Goal: Transaction & Acquisition: Purchase product/service

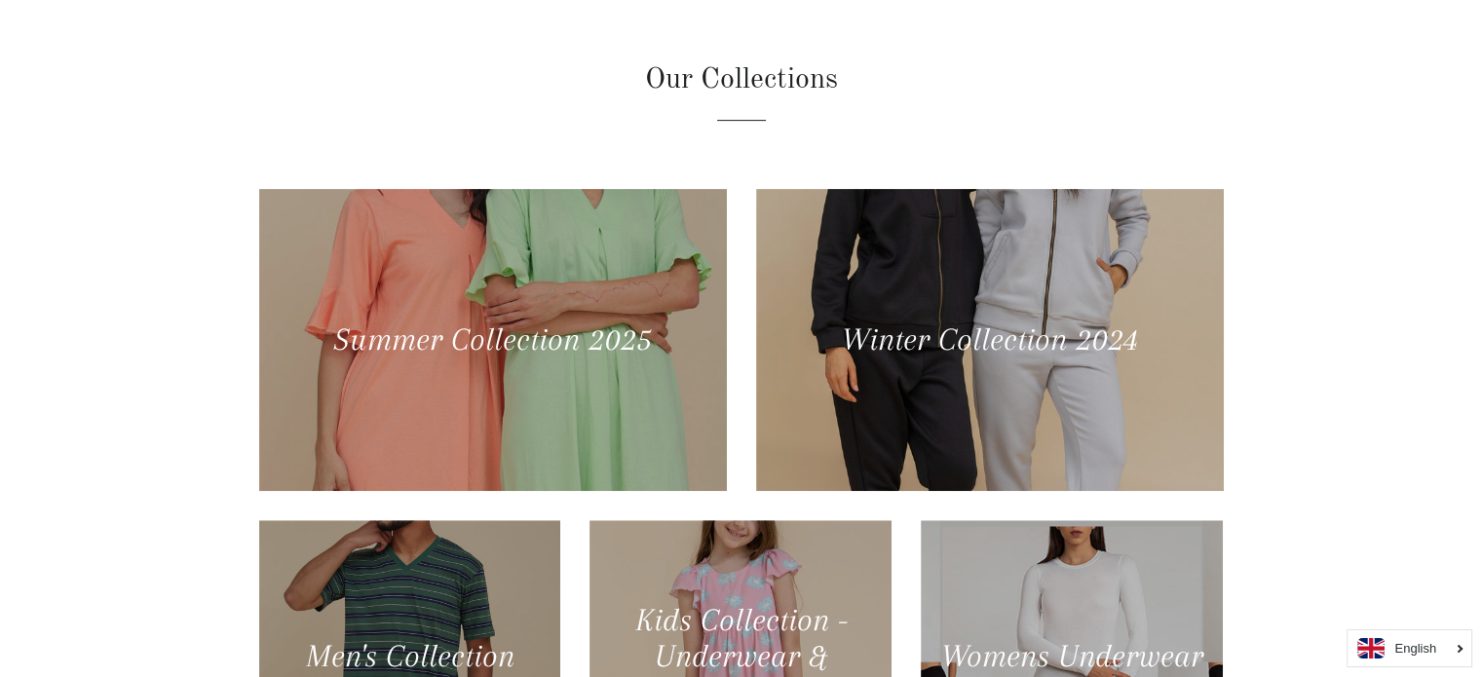
scroll to position [906, 0]
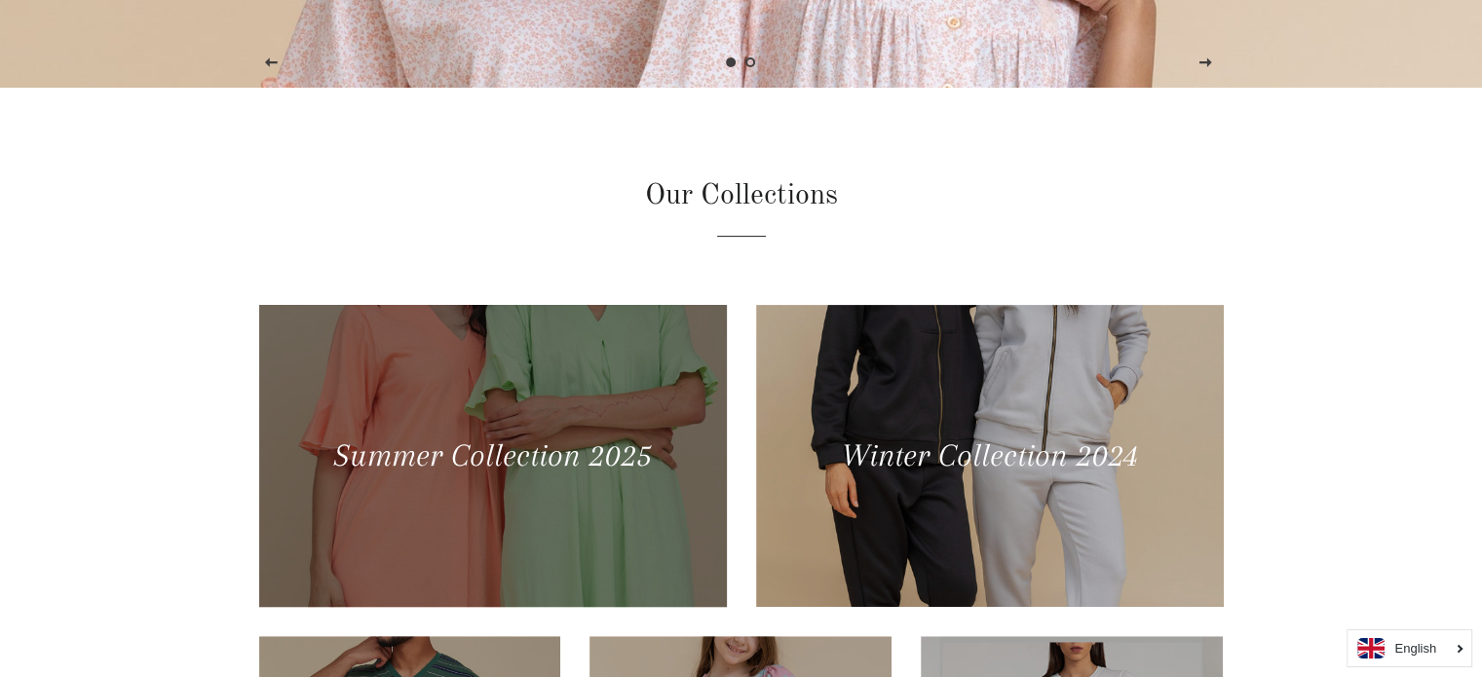
click at [619, 425] on div at bounding box center [491, 455] width 481 height 311
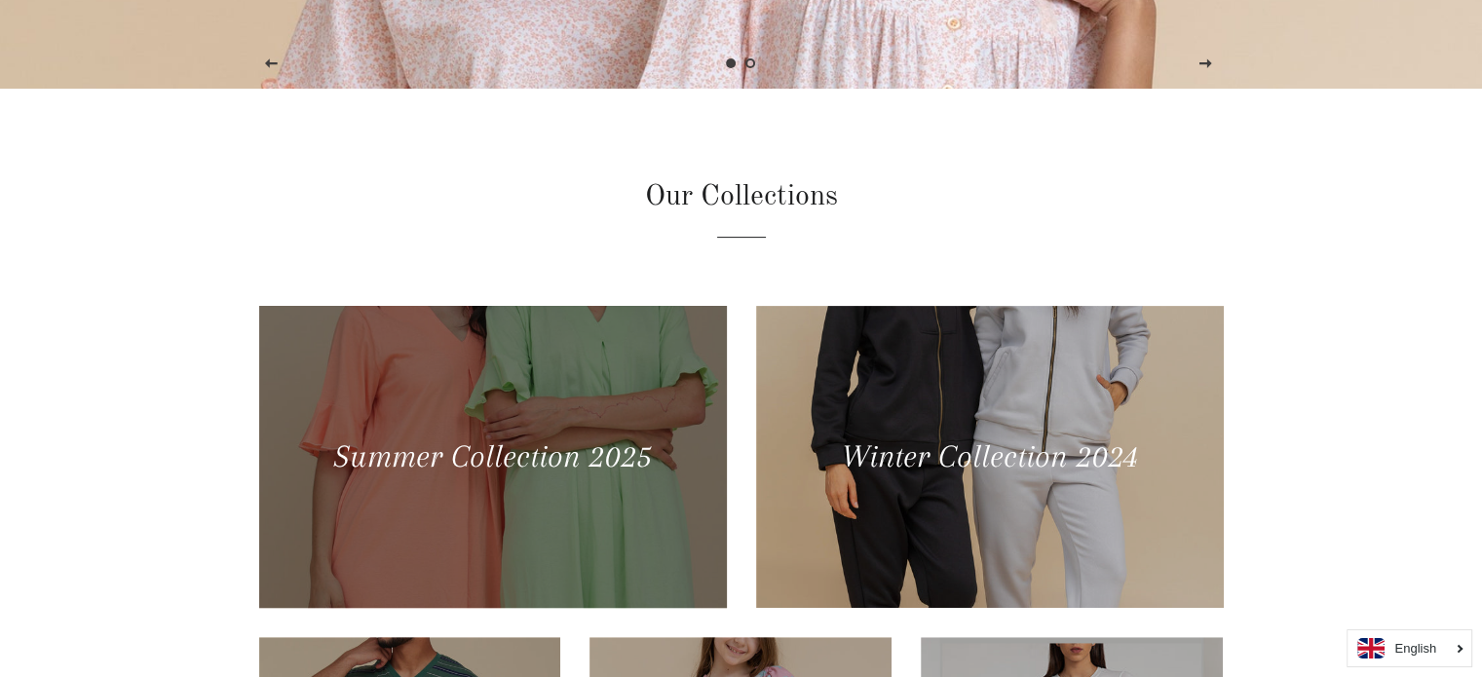
scroll to position [587, 0]
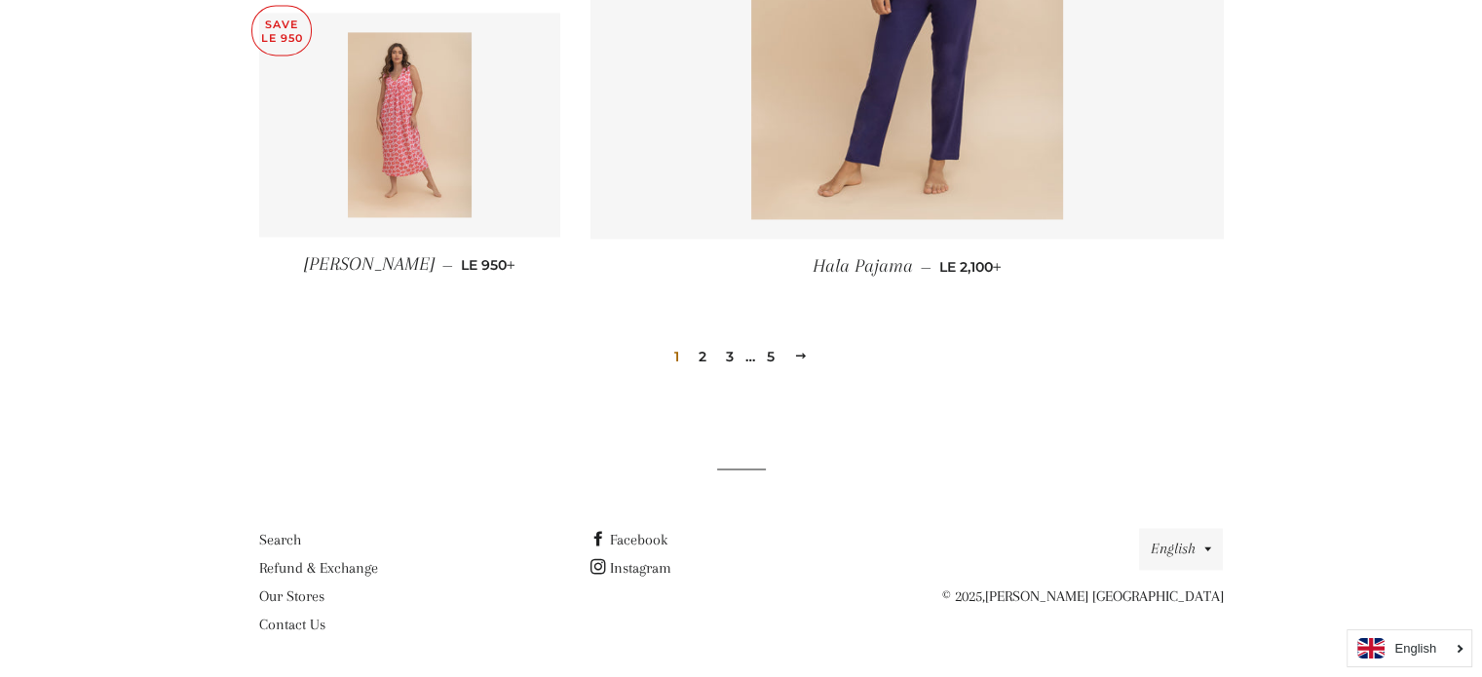
scroll to position [2791, 0]
click at [706, 355] on link "2" at bounding box center [702, 353] width 23 height 29
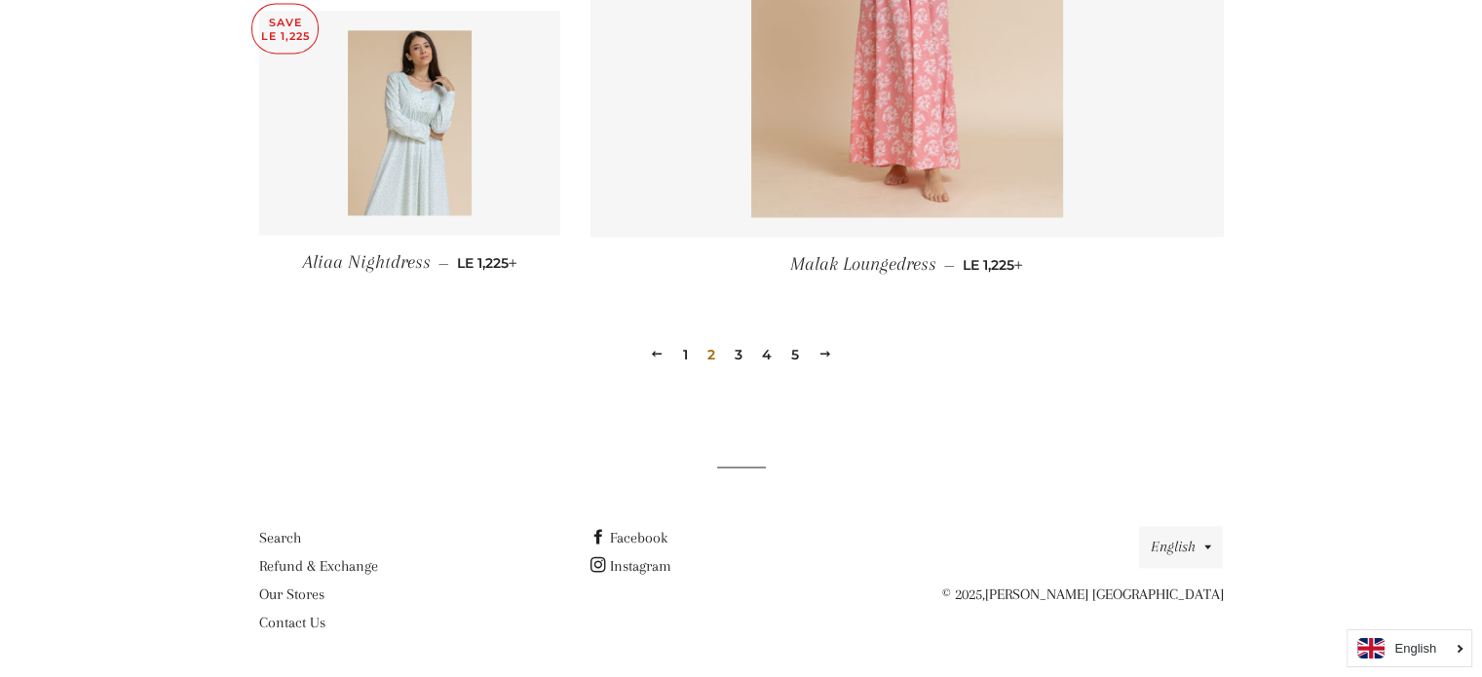
scroll to position [2791, 0]
click at [732, 349] on link "3" at bounding box center [738, 353] width 23 height 29
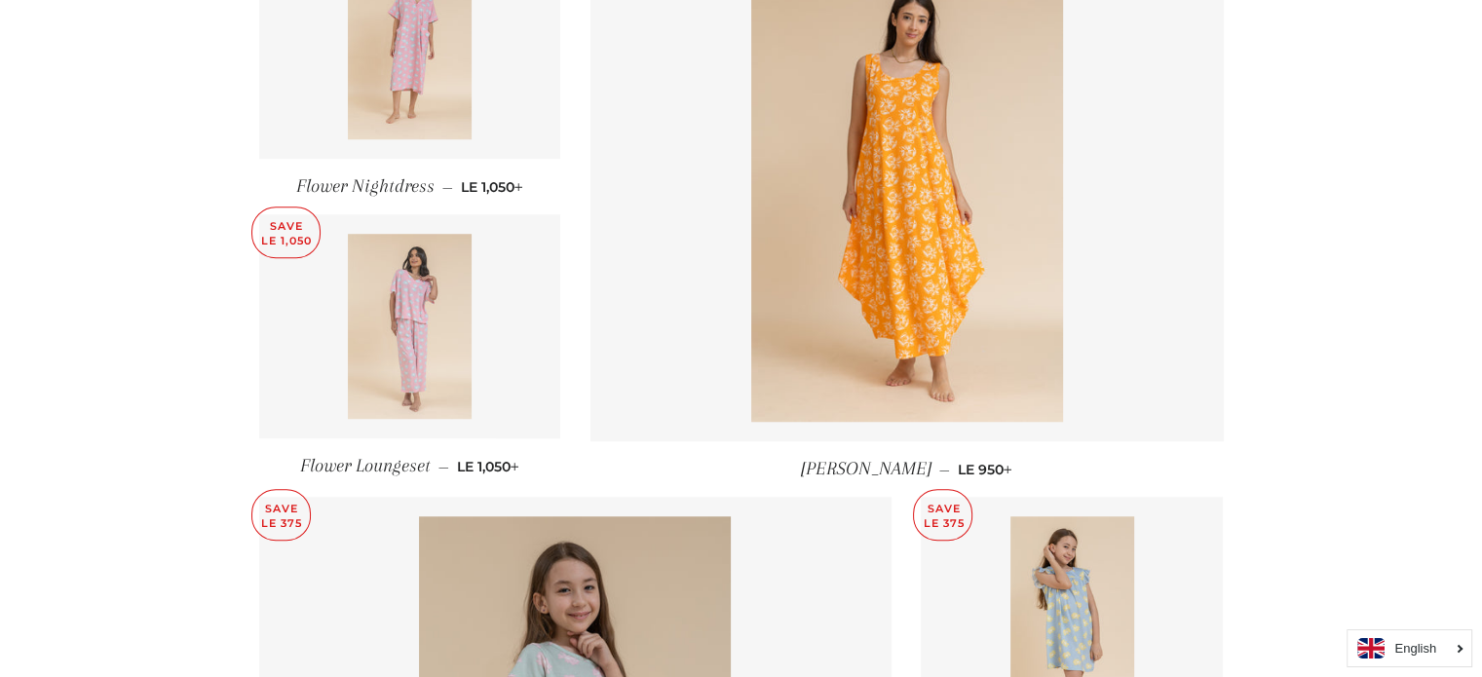
click at [366, 282] on img at bounding box center [410, 326] width 124 height 185
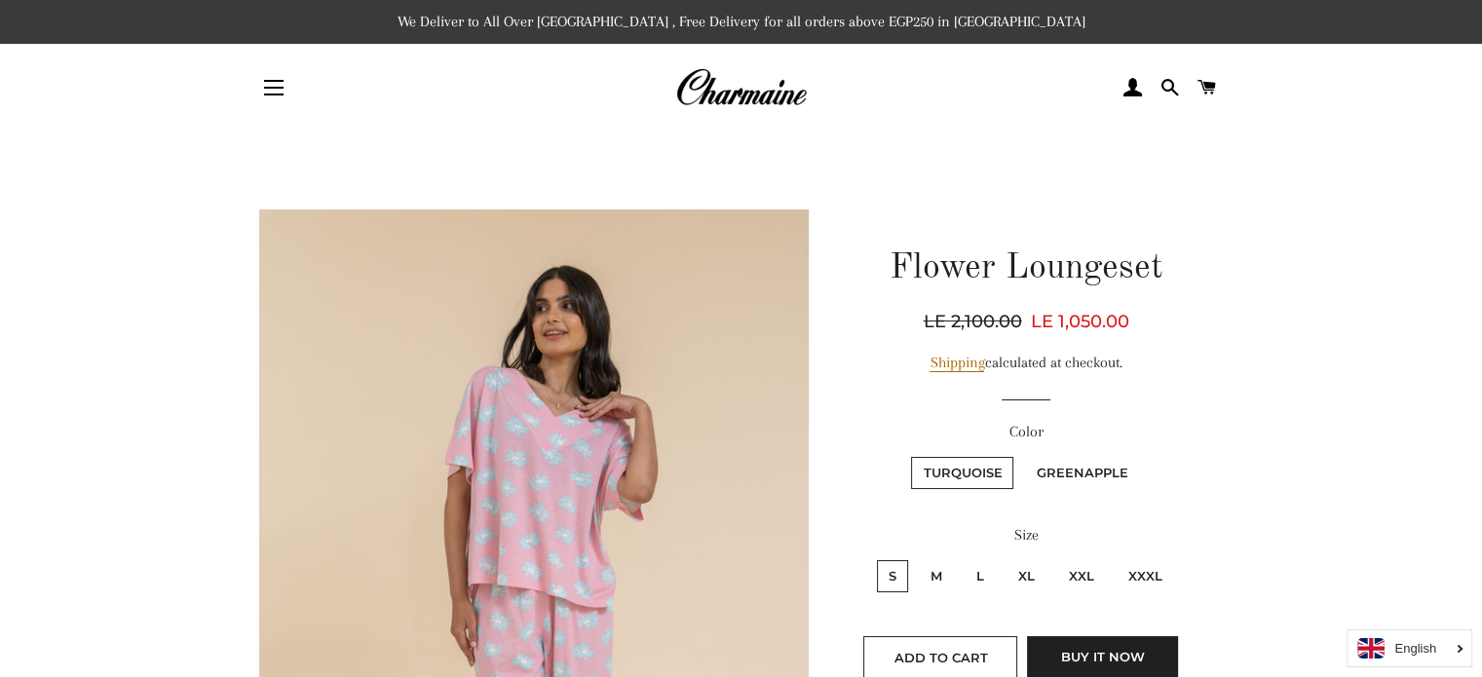
click at [1029, 572] on label "XL" at bounding box center [1027, 576] width 40 height 32
click at [1005, 558] on input "XL" at bounding box center [1004, 557] width 1 height 1
radio input "true"
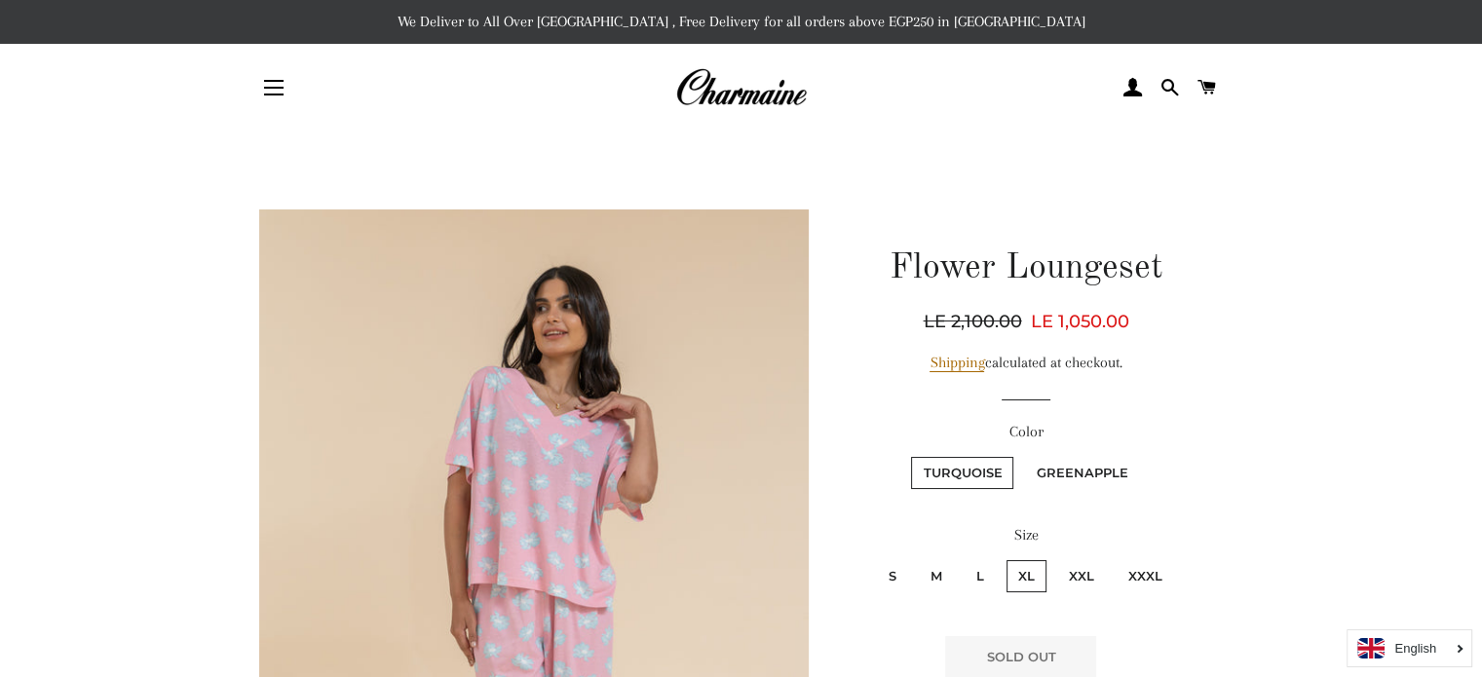
click at [1072, 467] on label "Greenapple" at bounding box center [1081, 473] width 115 height 32
click at [1022, 455] on input "Greenapple" at bounding box center [1021, 454] width 1 height 1
radio input "true"
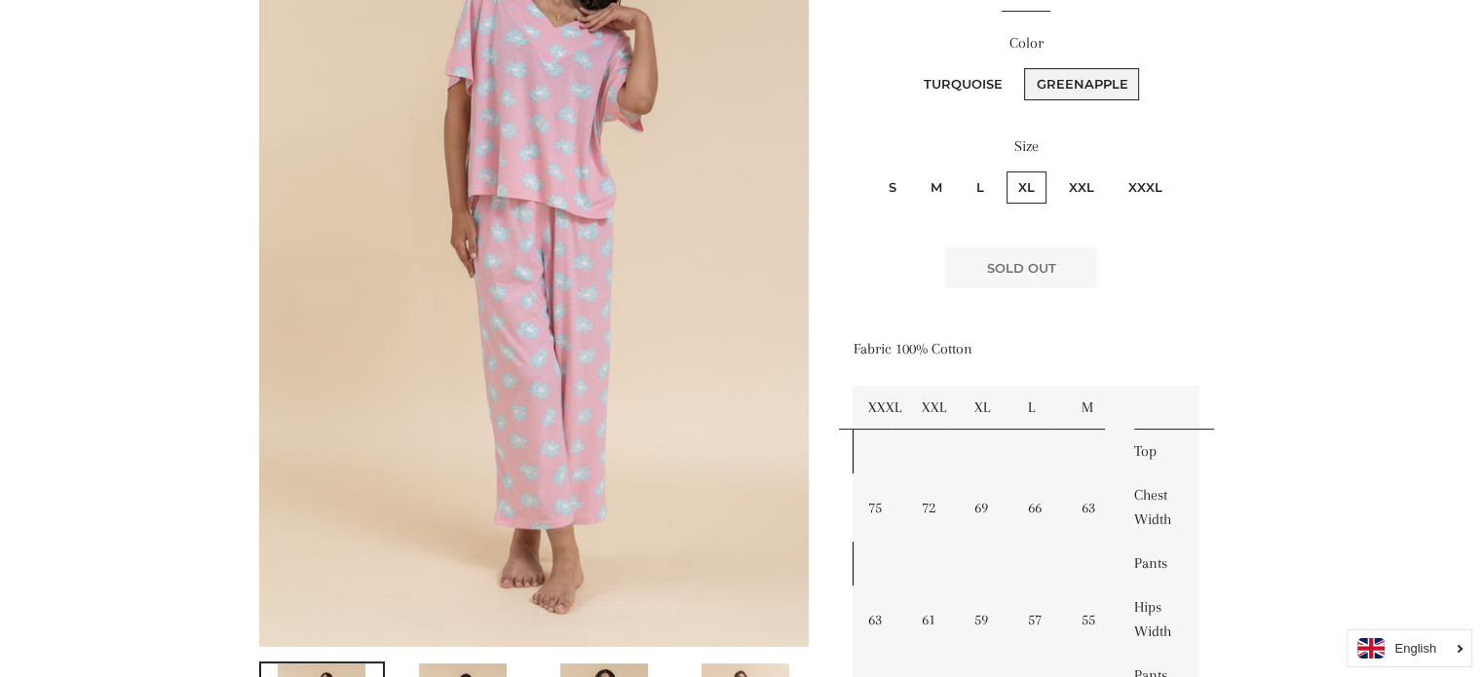
scroll to position [390, 0]
click at [1084, 181] on label "XXL" at bounding box center [1081, 187] width 49 height 32
click at [1056, 169] on input "XXL" at bounding box center [1055, 168] width 1 height 1
radio input "true"
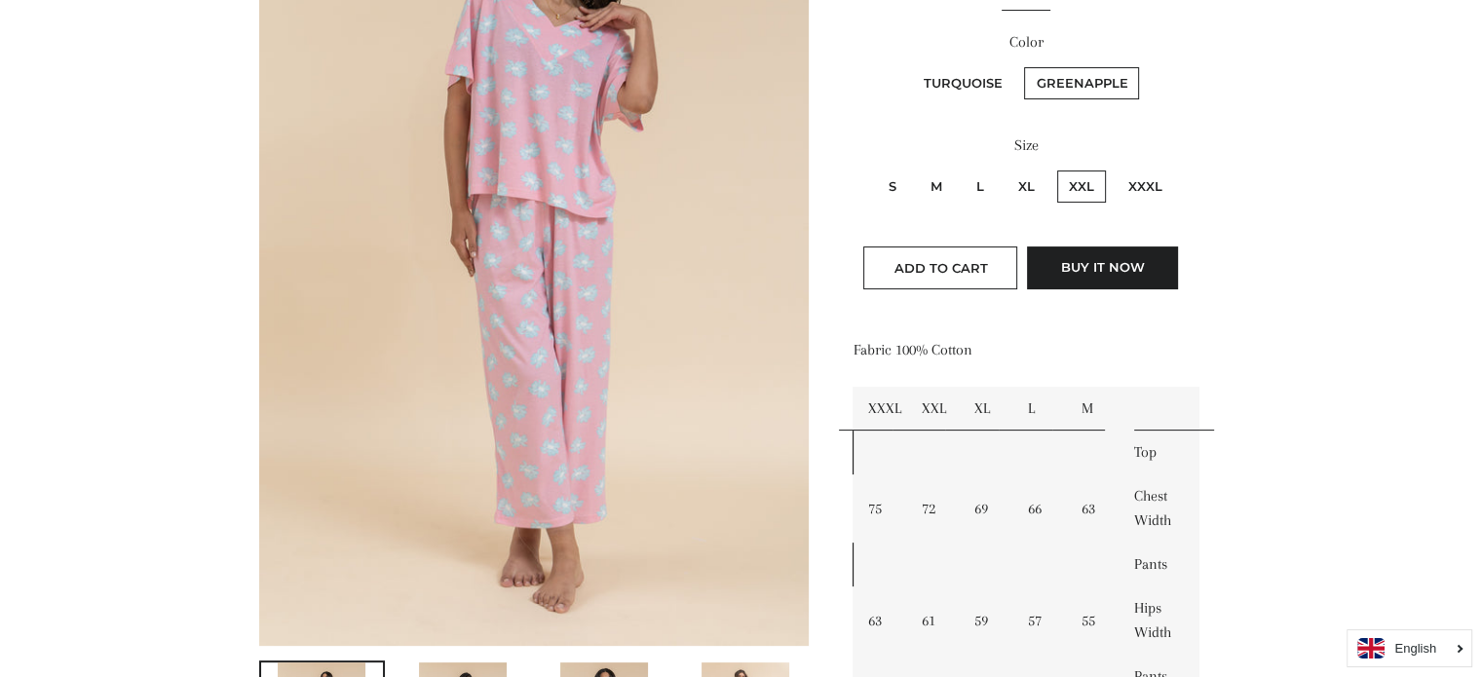
click at [1139, 181] on label "XXXL" at bounding box center [1146, 187] width 58 height 32
click at [1115, 169] on input "XXXL" at bounding box center [1114, 168] width 1 height 1
radio input "true"
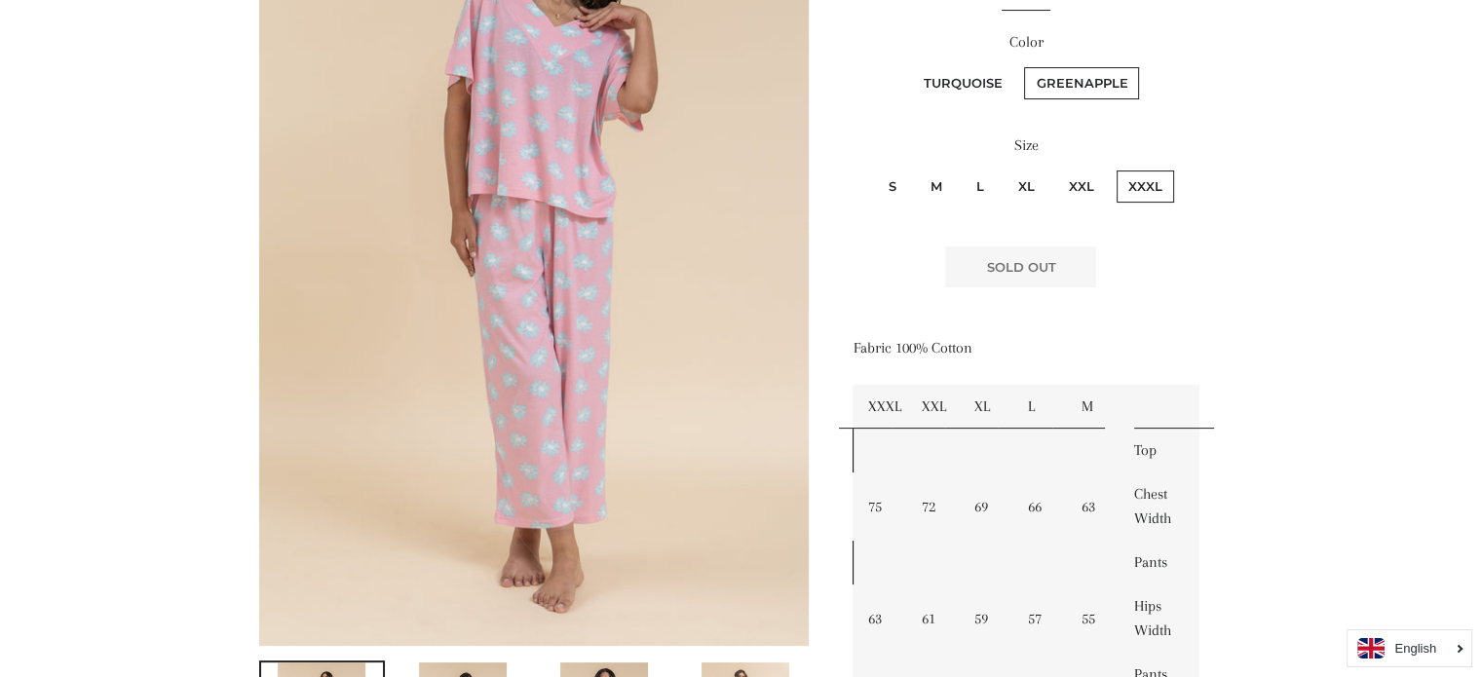
click at [1020, 179] on label "XL" at bounding box center [1027, 187] width 40 height 32
click at [1005, 169] on input "XL" at bounding box center [1004, 168] width 1 height 1
radio input "true"
click at [980, 184] on label "L" at bounding box center [980, 187] width 31 height 32
click at [963, 169] on input "L" at bounding box center [962, 168] width 1 height 1
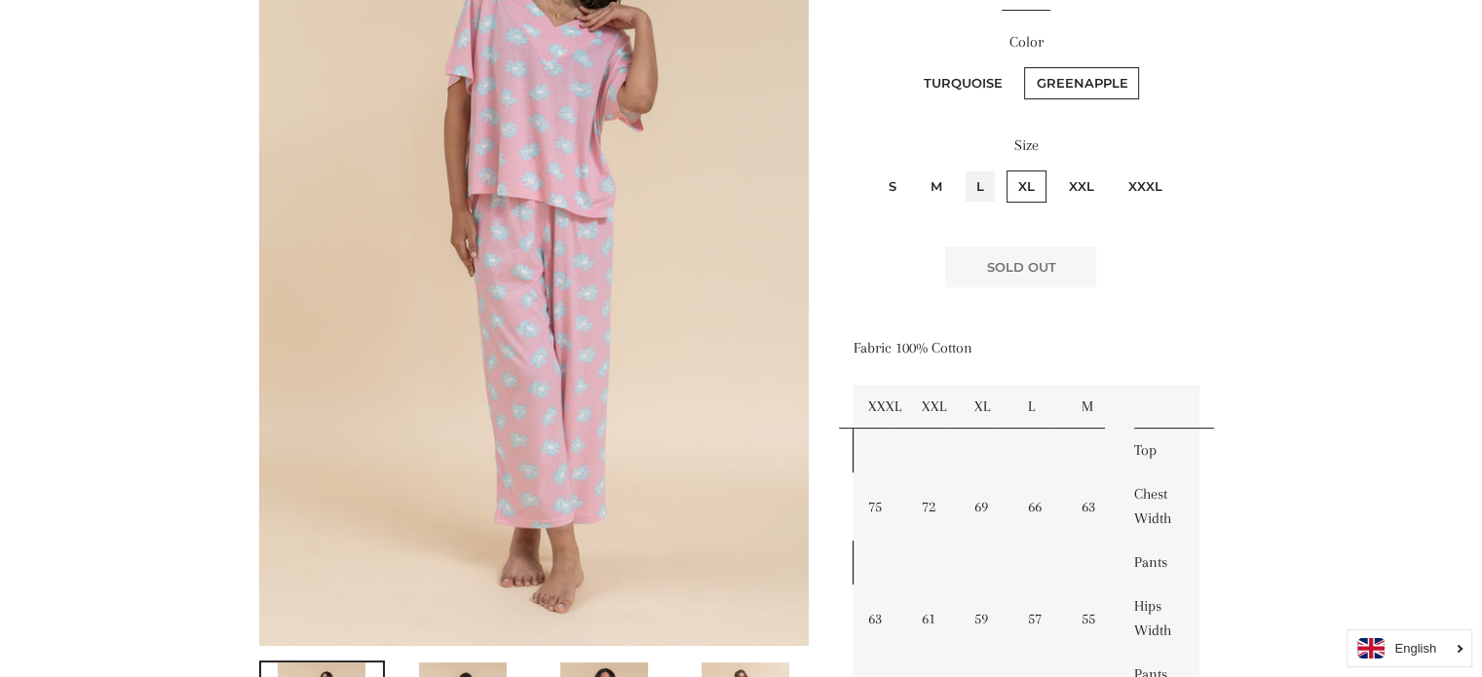
radio input "true"
click at [986, 79] on label "Turquoise" at bounding box center [962, 83] width 102 height 32
click at [909, 65] on input "Turquoise" at bounding box center [908, 64] width 1 height 1
radio input "true"
click at [1025, 181] on label "XL" at bounding box center [1027, 187] width 40 height 32
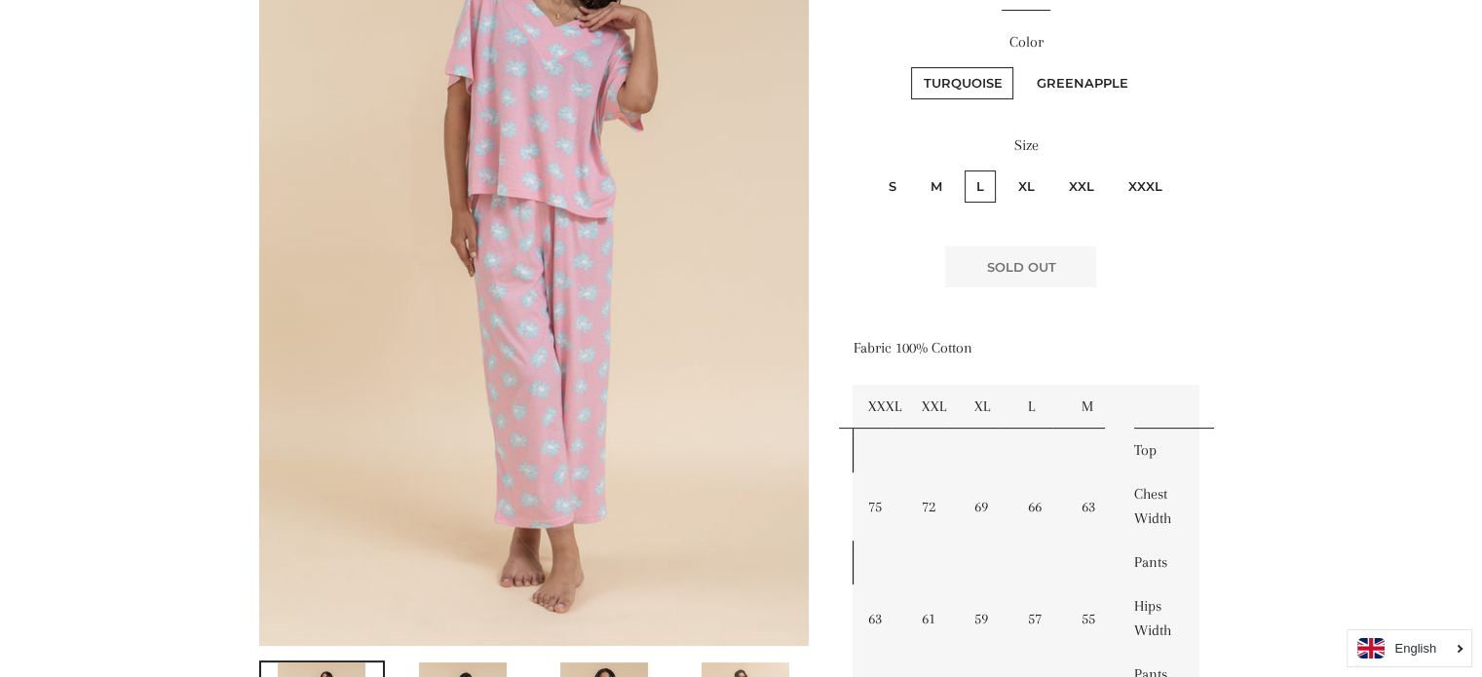
click at [1005, 169] on input "XL" at bounding box center [1004, 168] width 1 height 1
radio input "true"
click at [1056, 87] on label "Greenapple" at bounding box center [1081, 83] width 115 height 32
click at [1022, 65] on input "Greenapple" at bounding box center [1021, 64] width 1 height 1
radio input "true"
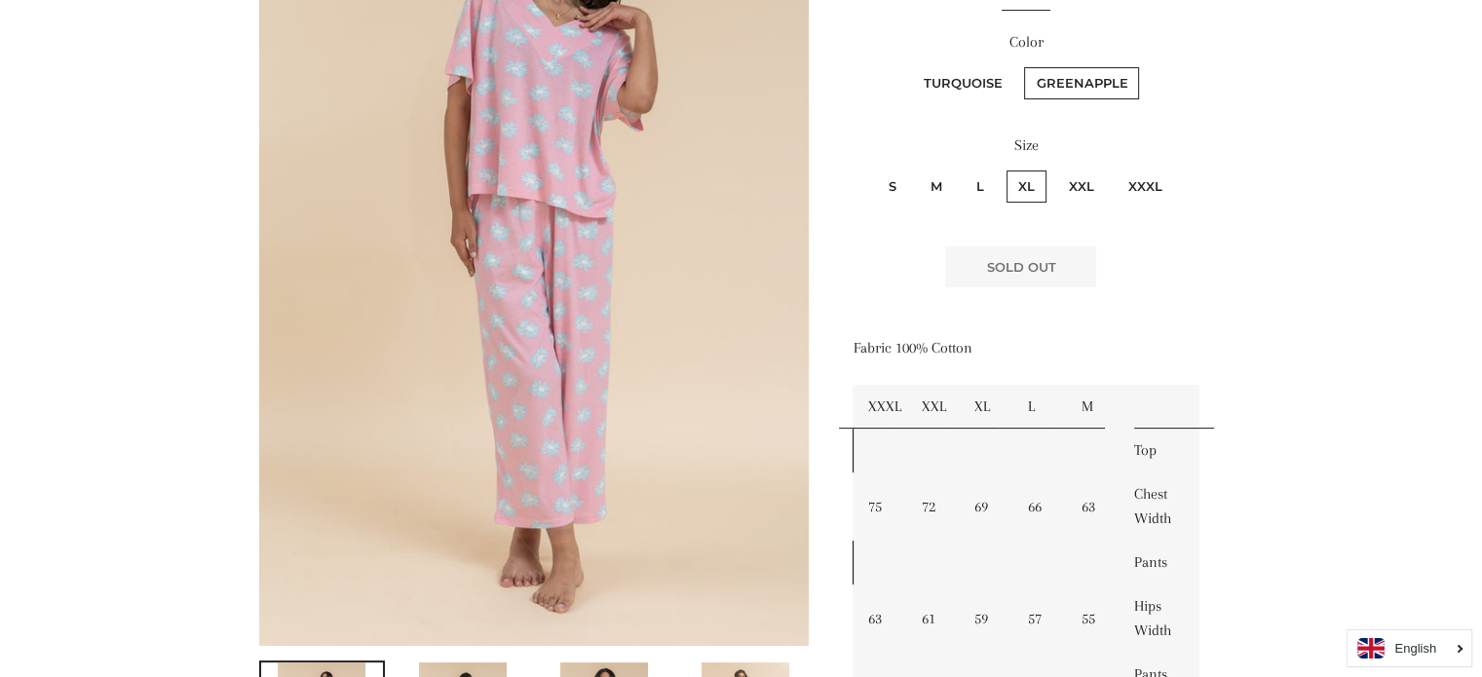
click at [981, 82] on label "Turquoise" at bounding box center [962, 83] width 102 height 32
click at [909, 65] on input "Turquoise" at bounding box center [908, 64] width 1 height 1
radio input "true"
click at [1091, 182] on label "XXL" at bounding box center [1081, 187] width 49 height 32
click at [1056, 169] on input "XXL" at bounding box center [1055, 168] width 1 height 1
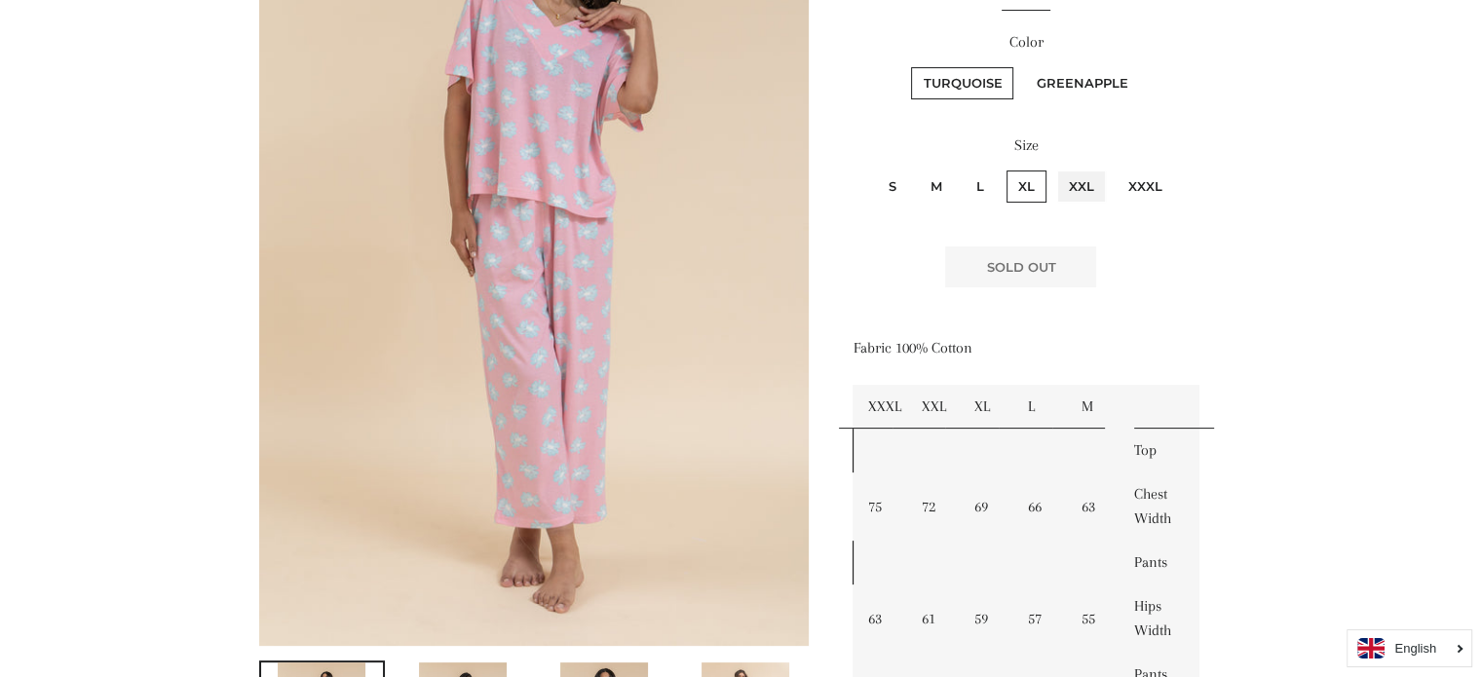
radio input "true"
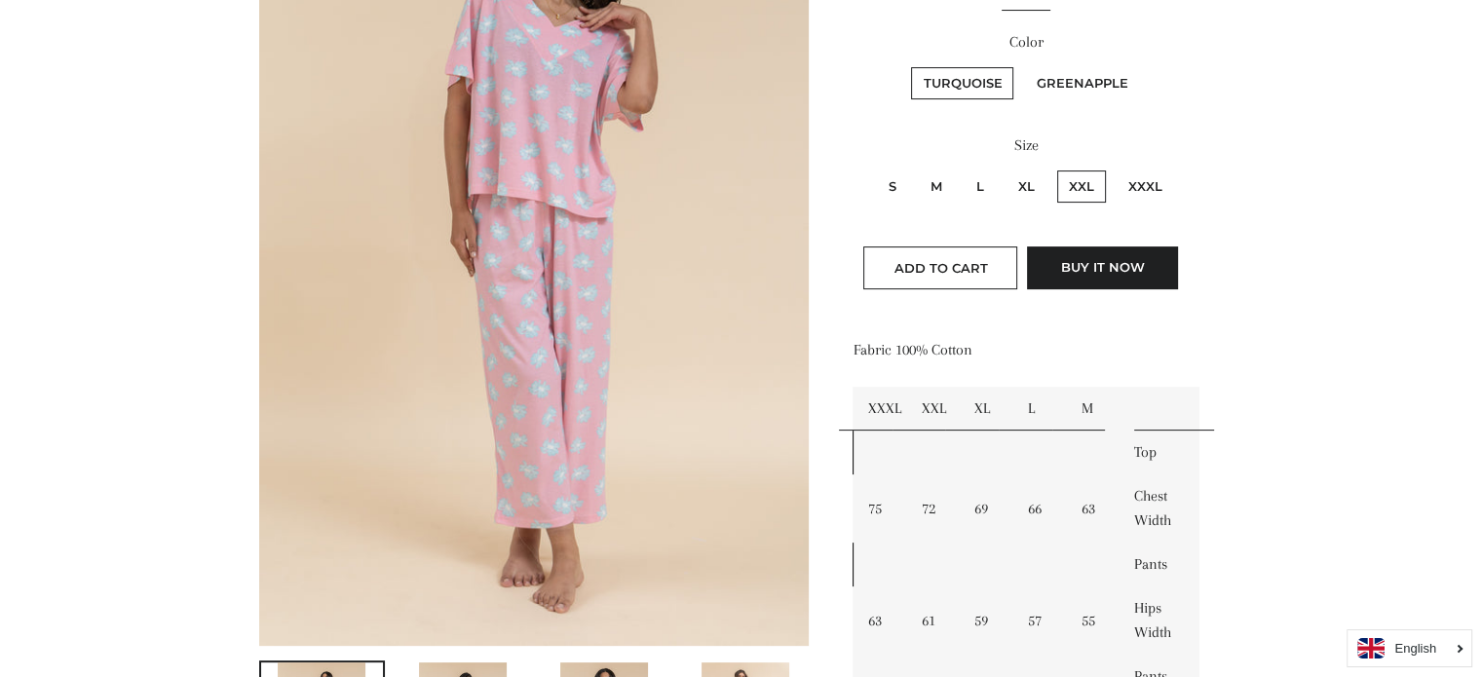
click at [1076, 81] on label "Greenapple" at bounding box center [1081, 83] width 115 height 32
click at [1022, 65] on input "Greenapple" at bounding box center [1021, 64] width 1 height 1
radio input "true"
click at [1130, 182] on label "XXXL" at bounding box center [1146, 187] width 58 height 32
click at [1115, 169] on input "XXXL" at bounding box center [1114, 168] width 1 height 1
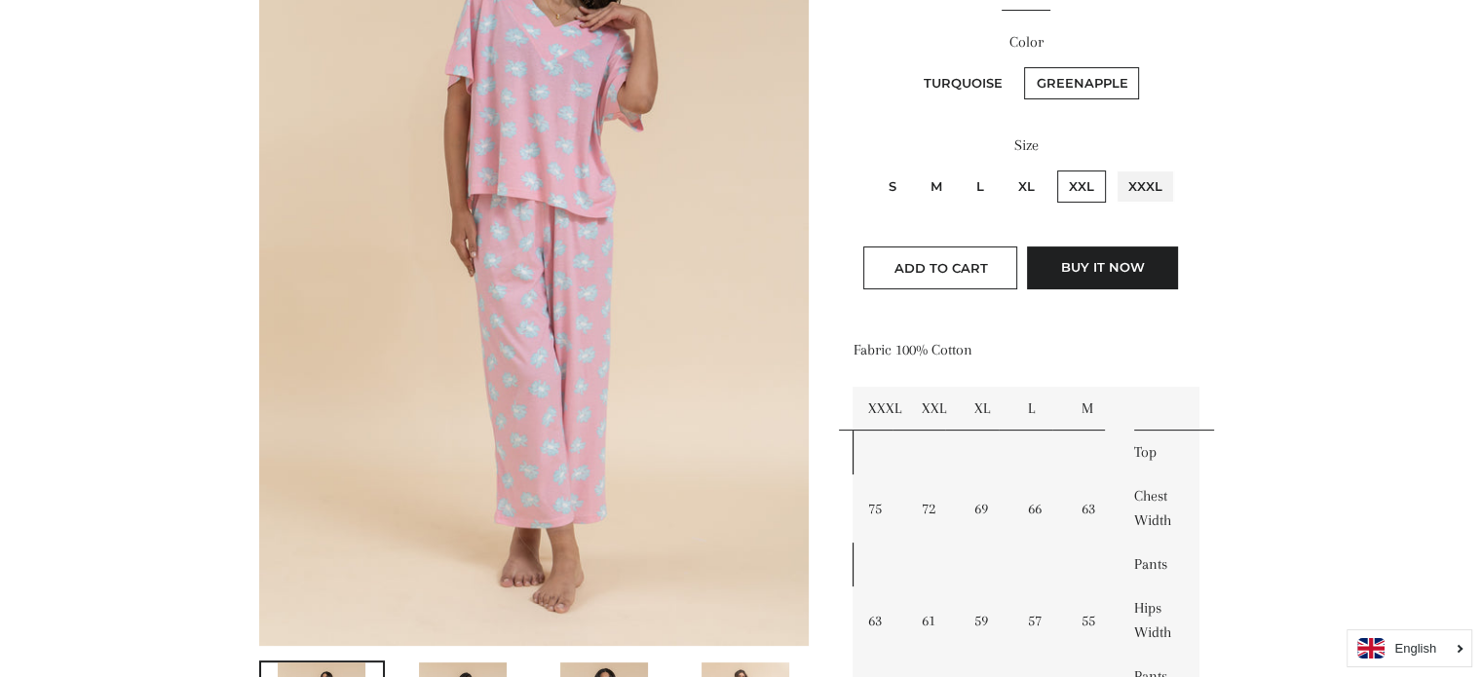
radio input "true"
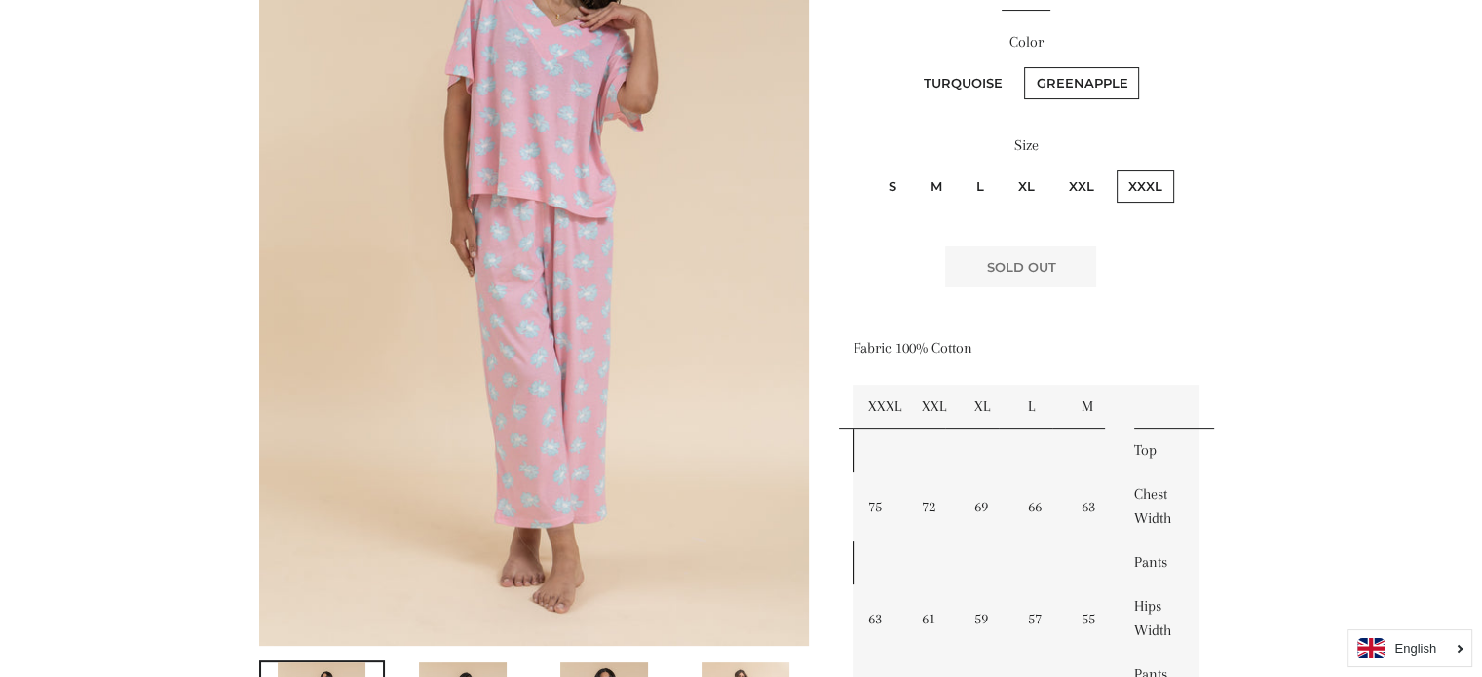
click at [963, 81] on label "Turquoise" at bounding box center [962, 83] width 102 height 32
click at [909, 65] on input "Turquoise" at bounding box center [908, 64] width 1 height 1
radio input "true"
click at [1073, 178] on label "XXL" at bounding box center [1081, 187] width 49 height 32
click at [1056, 169] on input "XXL" at bounding box center [1055, 168] width 1 height 1
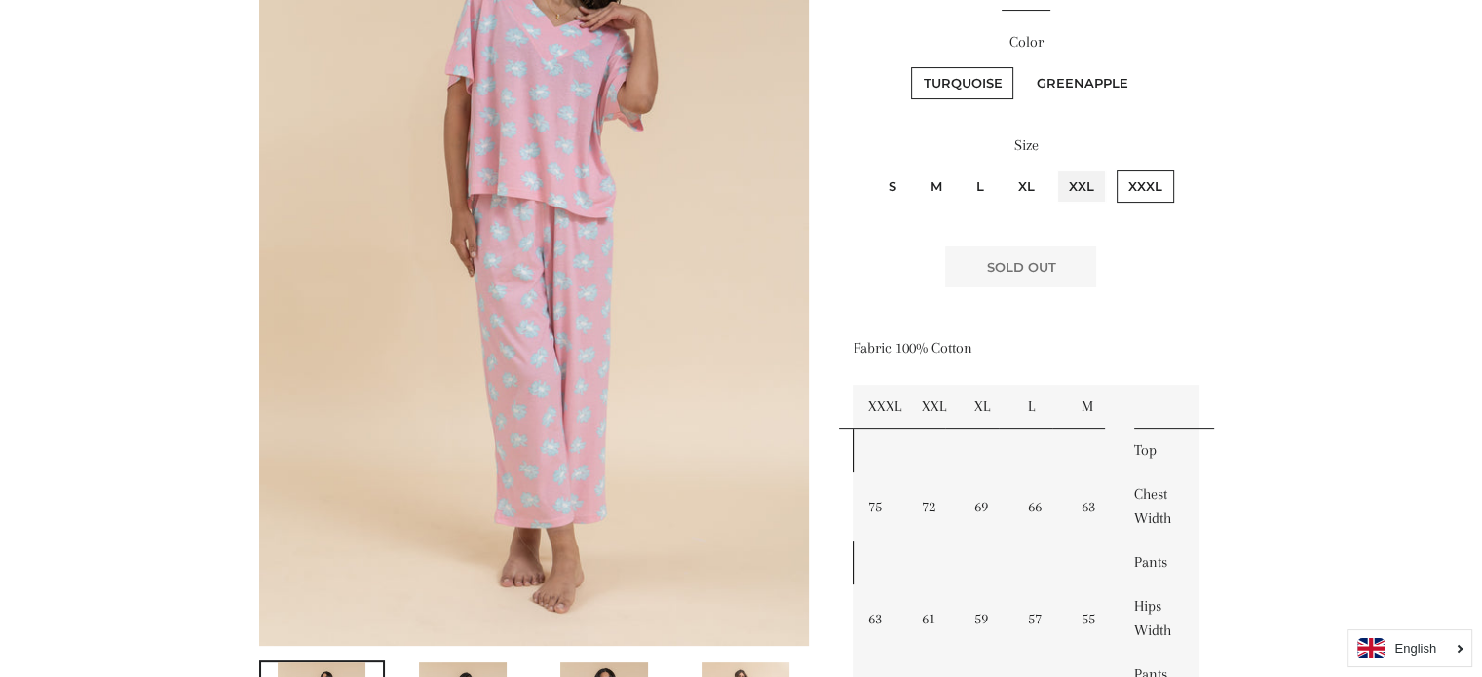
radio input "true"
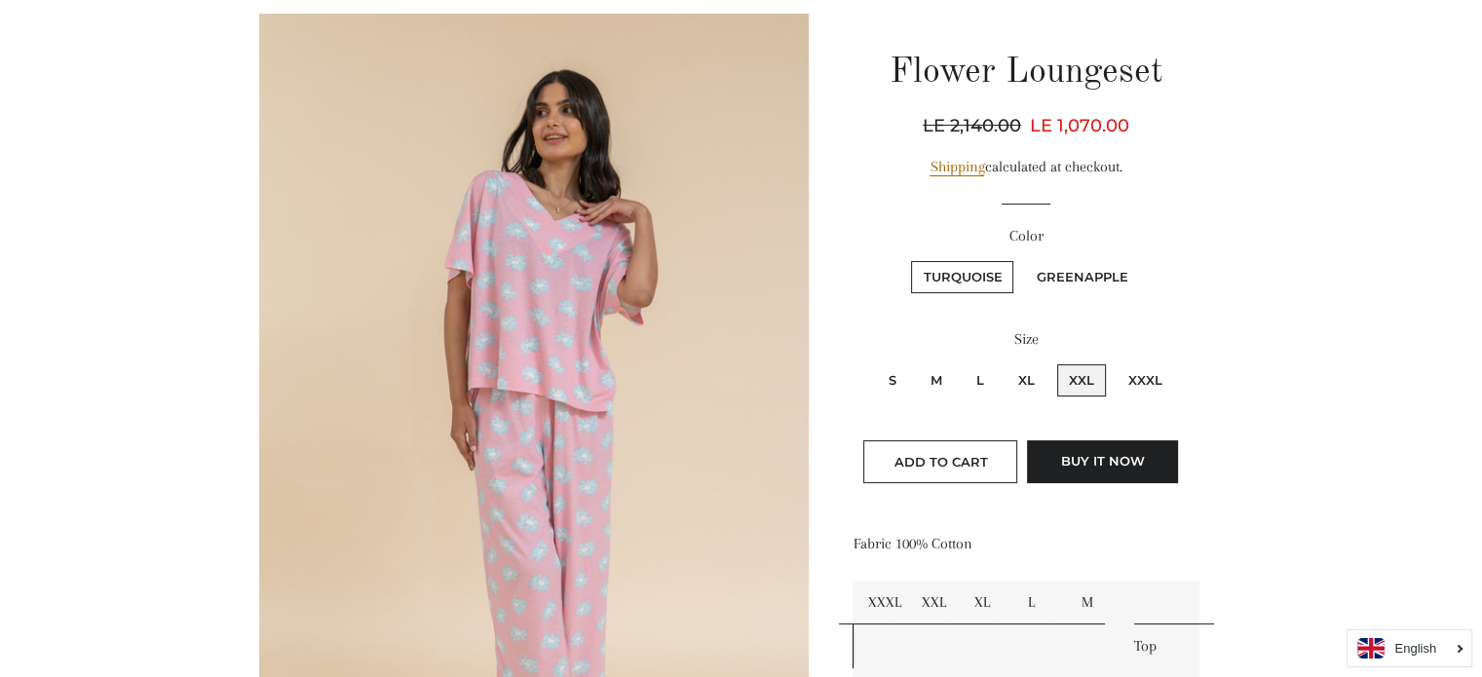
scroll to position [195, 0]
click at [982, 374] on label "L" at bounding box center [980, 381] width 31 height 32
click at [963, 364] on input "L" at bounding box center [962, 363] width 1 height 1
radio input "true"
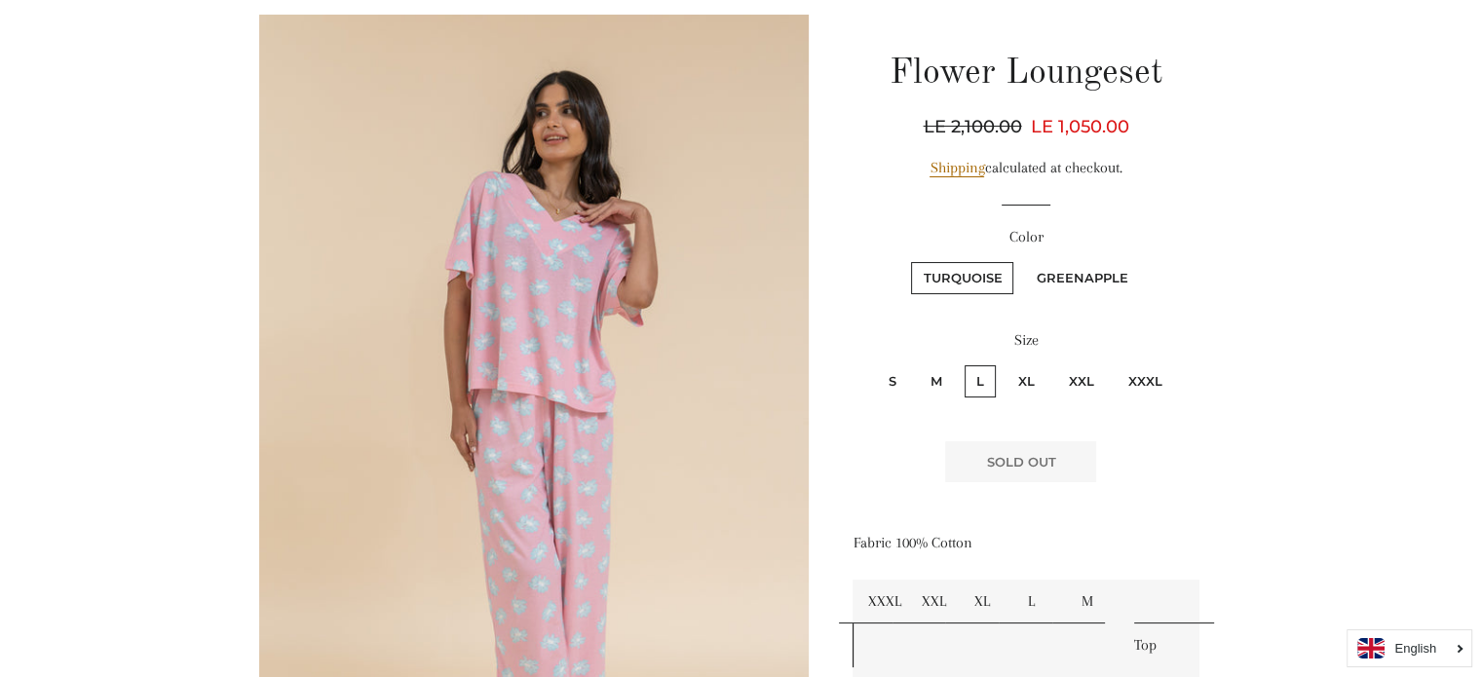
click at [946, 382] on label "M" at bounding box center [936, 381] width 35 height 32
click at [917, 364] on input "M" at bounding box center [916, 363] width 1 height 1
radio input "true"
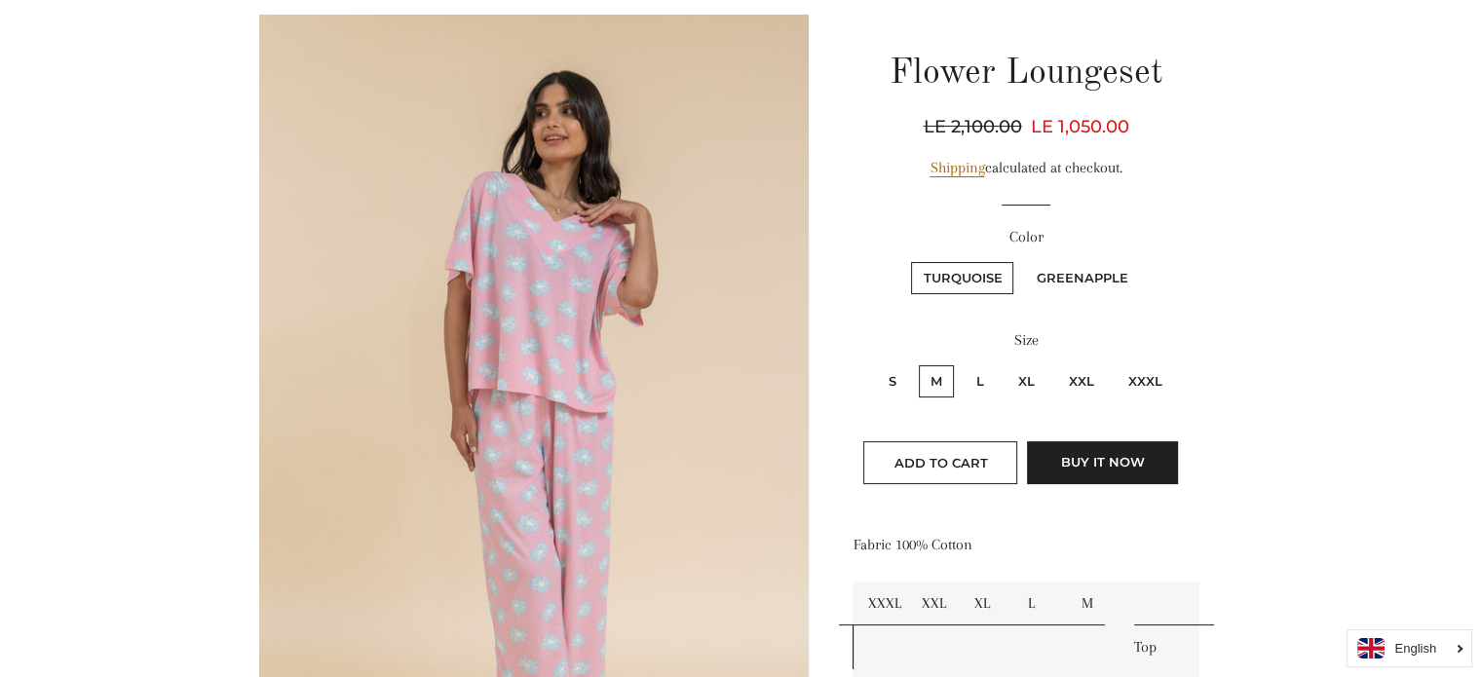
click at [1063, 280] on label "Greenapple" at bounding box center [1081, 278] width 115 height 32
click at [1022, 260] on input "Greenapple" at bounding box center [1021, 259] width 1 height 1
radio input "true"
click at [979, 283] on label "Turquoise" at bounding box center [962, 278] width 102 height 32
click at [909, 260] on input "Turquoise" at bounding box center [908, 259] width 1 height 1
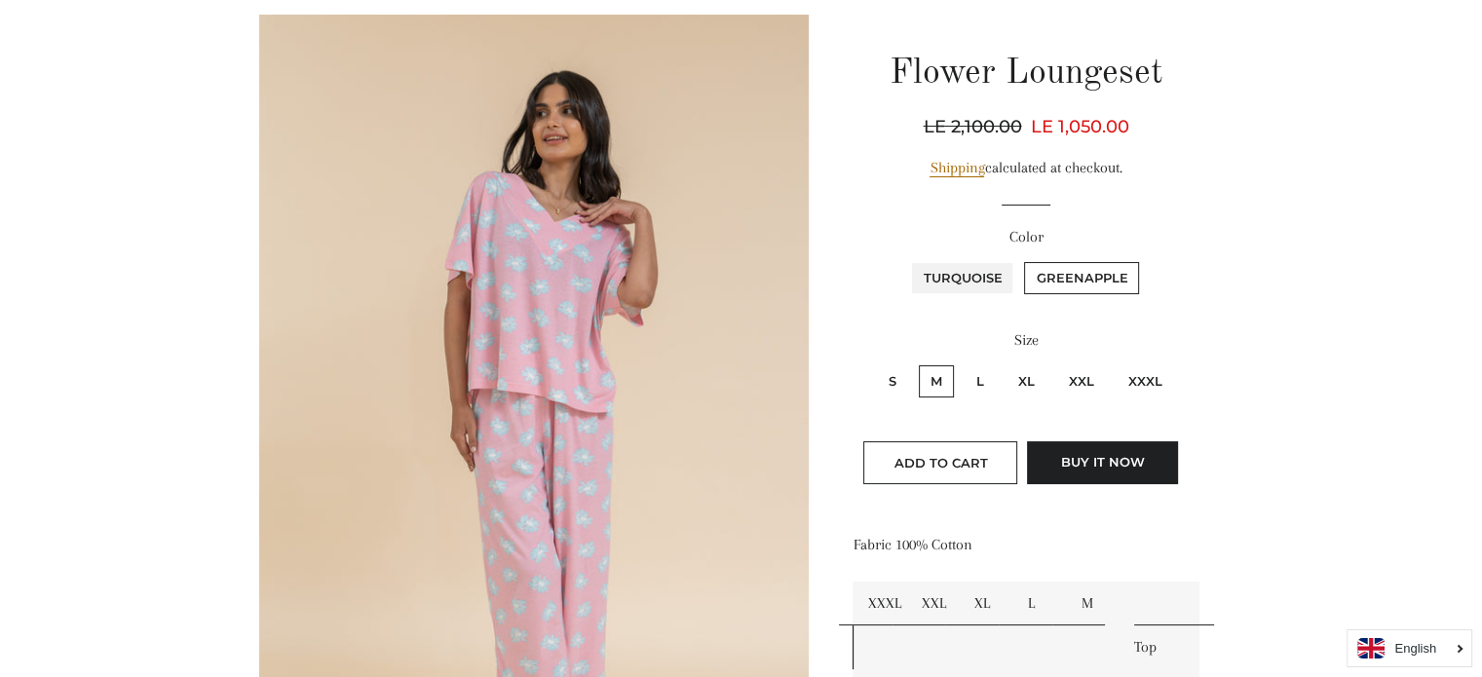
radio input "true"
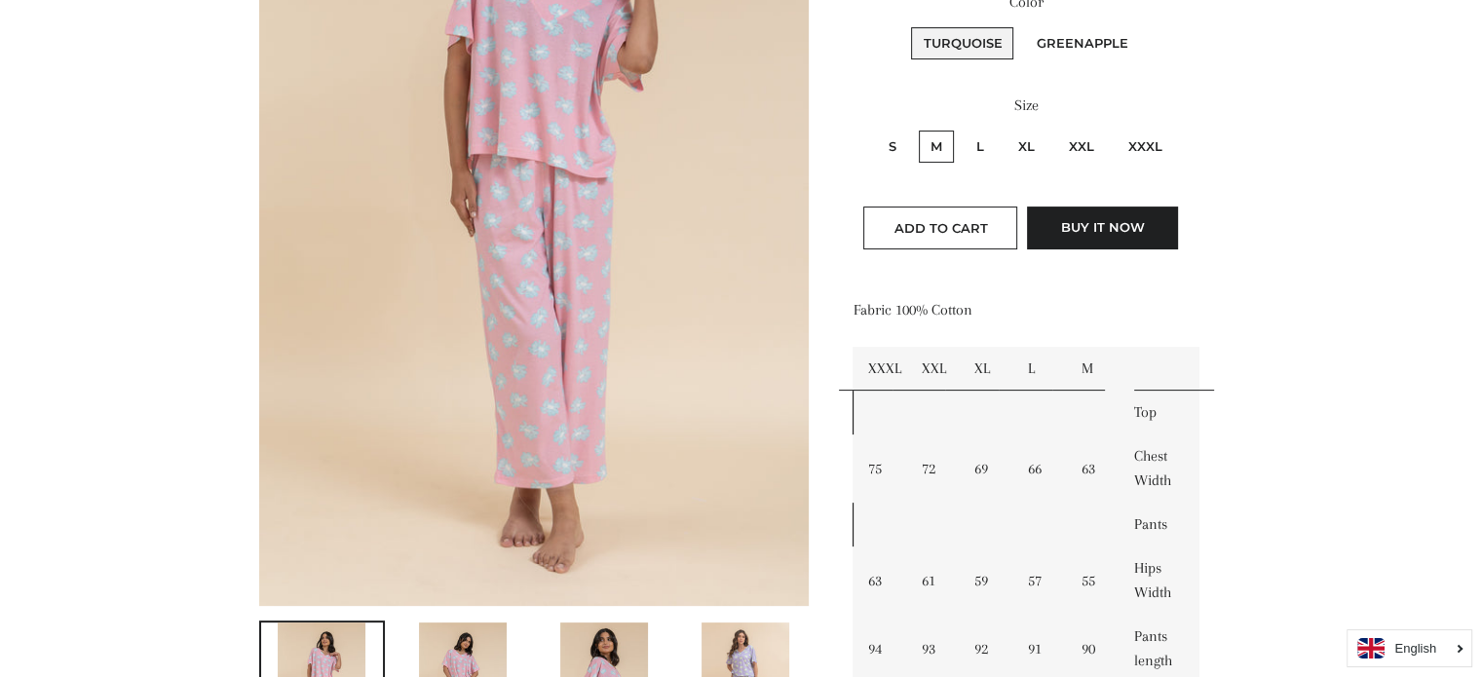
scroll to position [429, 0]
click at [1016, 142] on label "XL" at bounding box center [1027, 148] width 40 height 32
click at [1005, 130] on input "XL" at bounding box center [1004, 129] width 1 height 1
radio input "true"
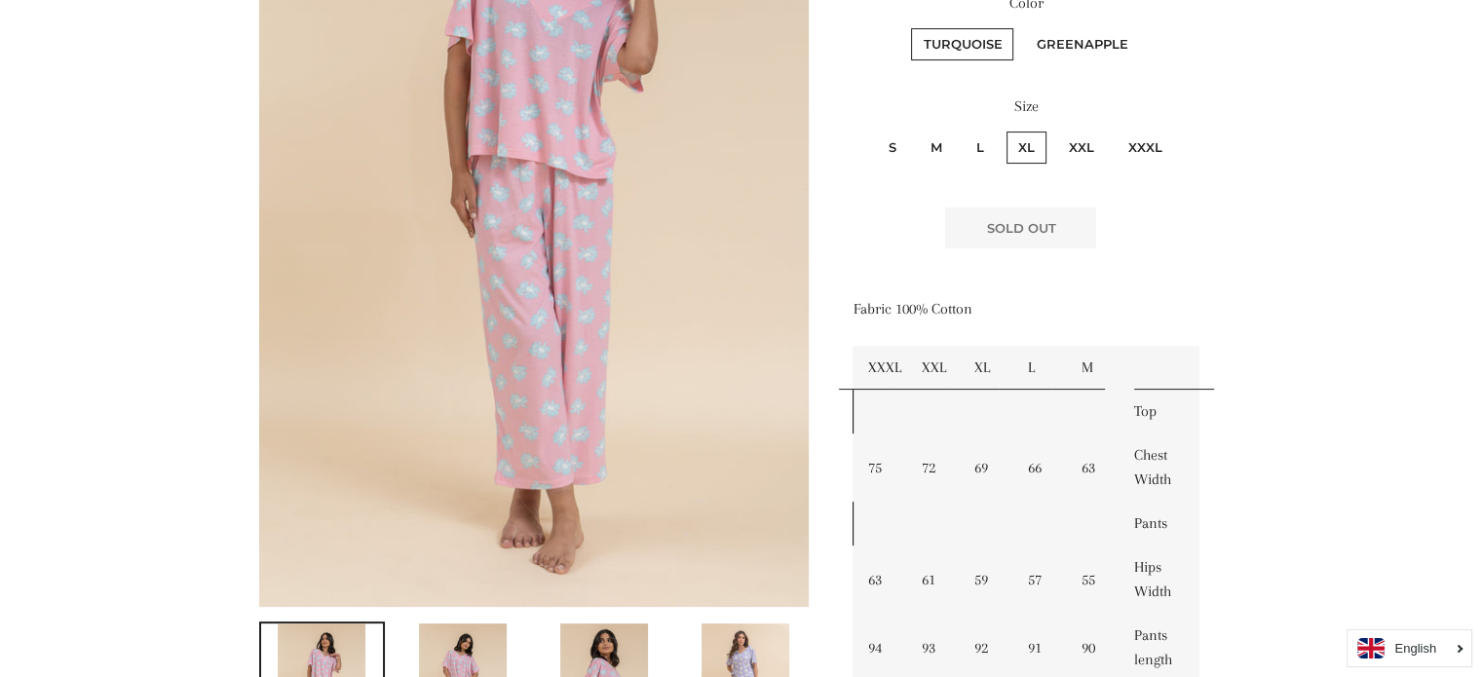
click at [1074, 25] on fieldset "Turquoise Greenapple" at bounding box center [1026, 53] width 342 height 57
click at [1075, 35] on label "Greenapple" at bounding box center [1081, 44] width 115 height 32
click at [1022, 26] on input "Greenapple" at bounding box center [1021, 25] width 1 height 1
radio input "true"
click at [979, 145] on label "L" at bounding box center [980, 148] width 31 height 32
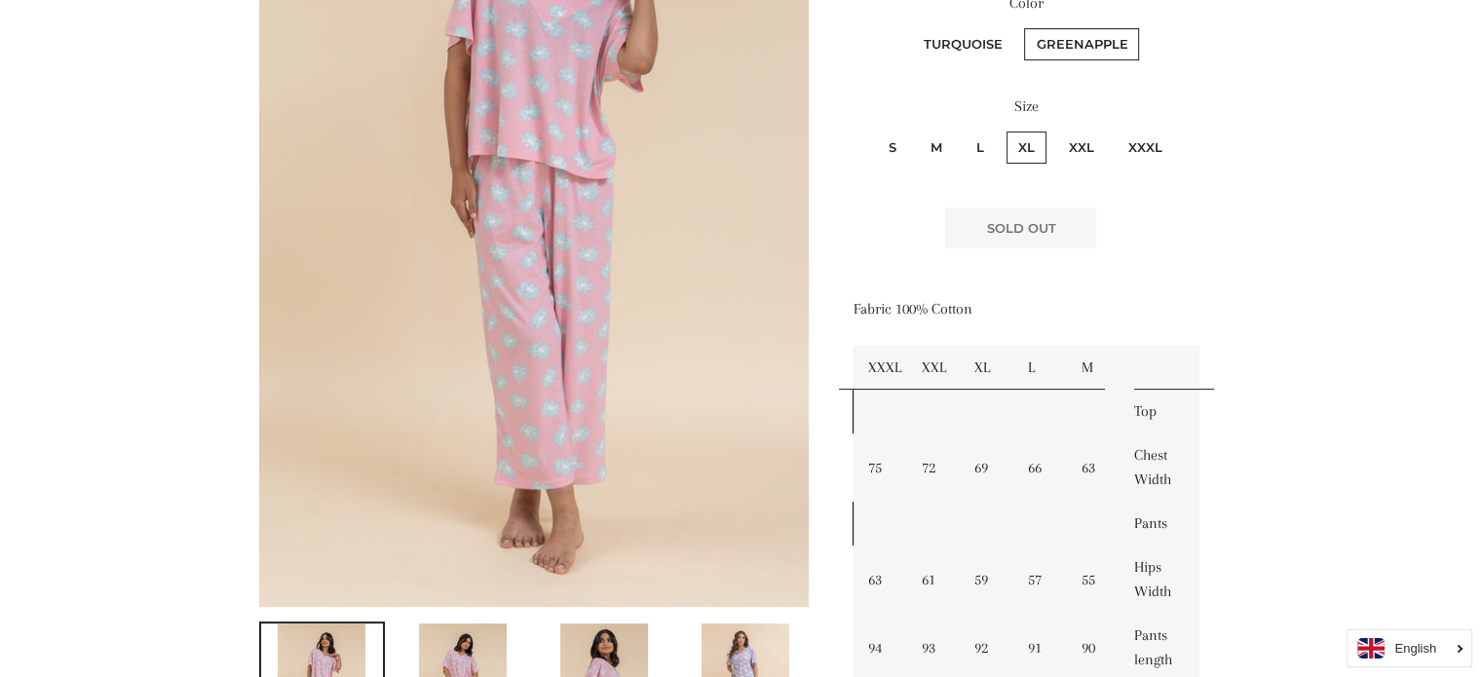
click at [963, 130] on input "L" at bounding box center [962, 129] width 1 height 1
radio input "true"
click at [973, 47] on label "Turquoise" at bounding box center [962, 44] width 102 height 32
click at [909, 26] on input "Turquoise" at bounding box center [908, 25] width 1 height 1
radio input "true"
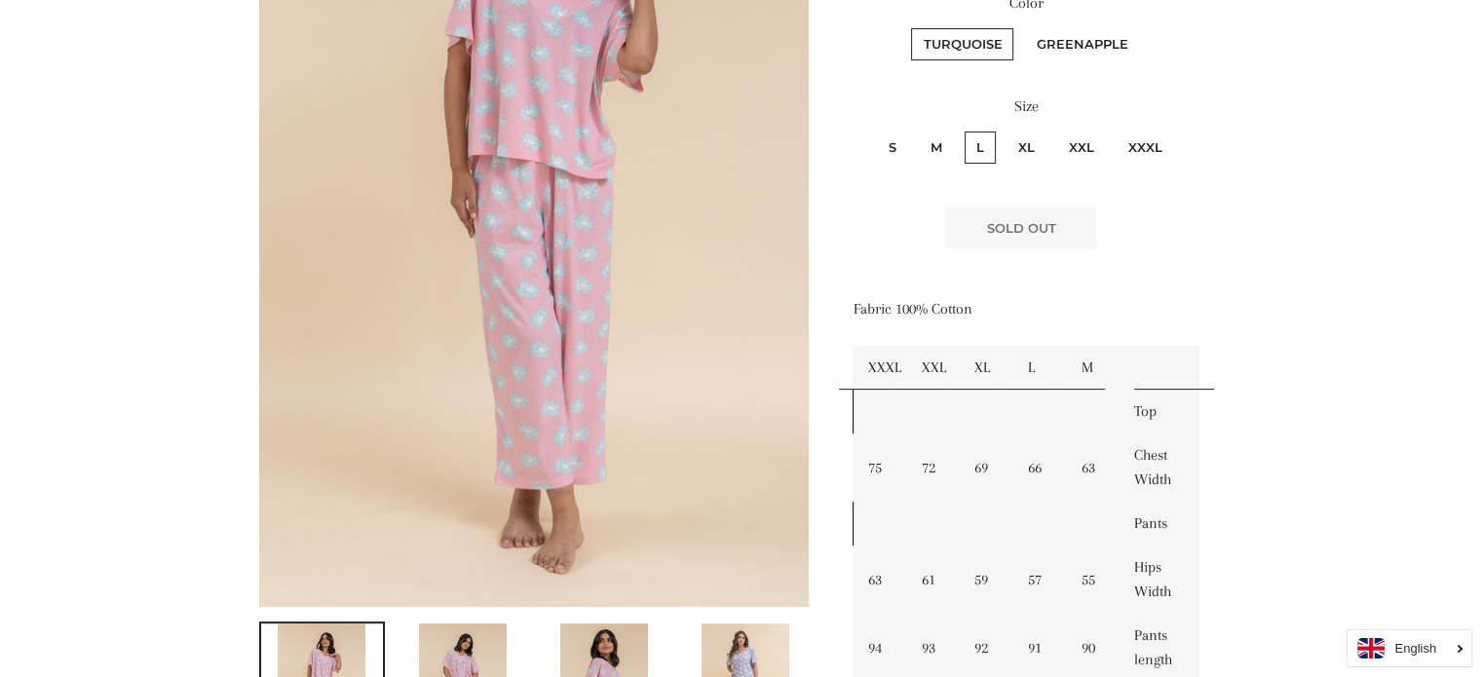
click at [934, 151] on label "M" at bounding box center [936, 148] width 35 height 32
click at [917, 130] on input "M" at bounding box center [916, 129] width 1 height 1
radio input "true"
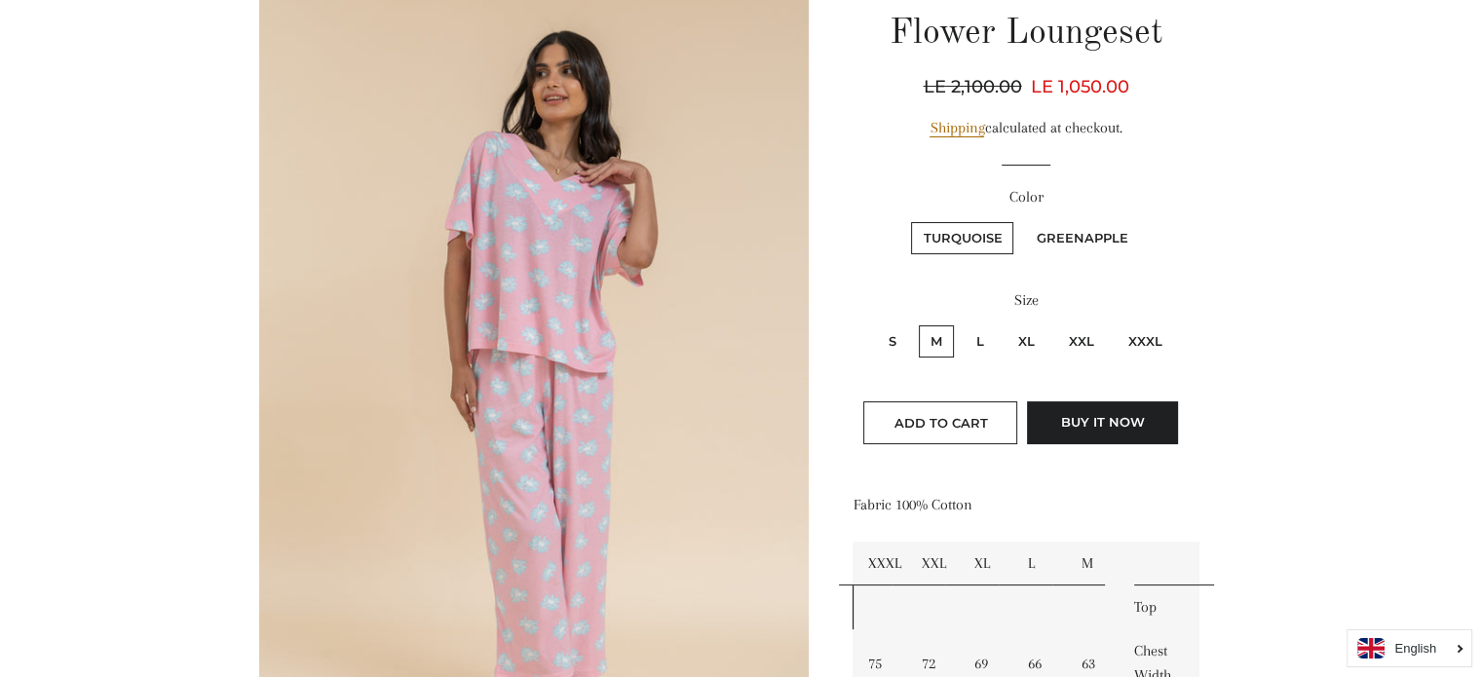
click at [1079, 338] on label "XXL" at bounding box center [1081, 342] width 49 height 32
click at [1056, 324] on input "XXL" at bounding box center [1055, 323] width 1 height 1
radio input "true"
click at [1150, 337] on label "XXXL" at bounding box center [1146, 342] width 58 height 32
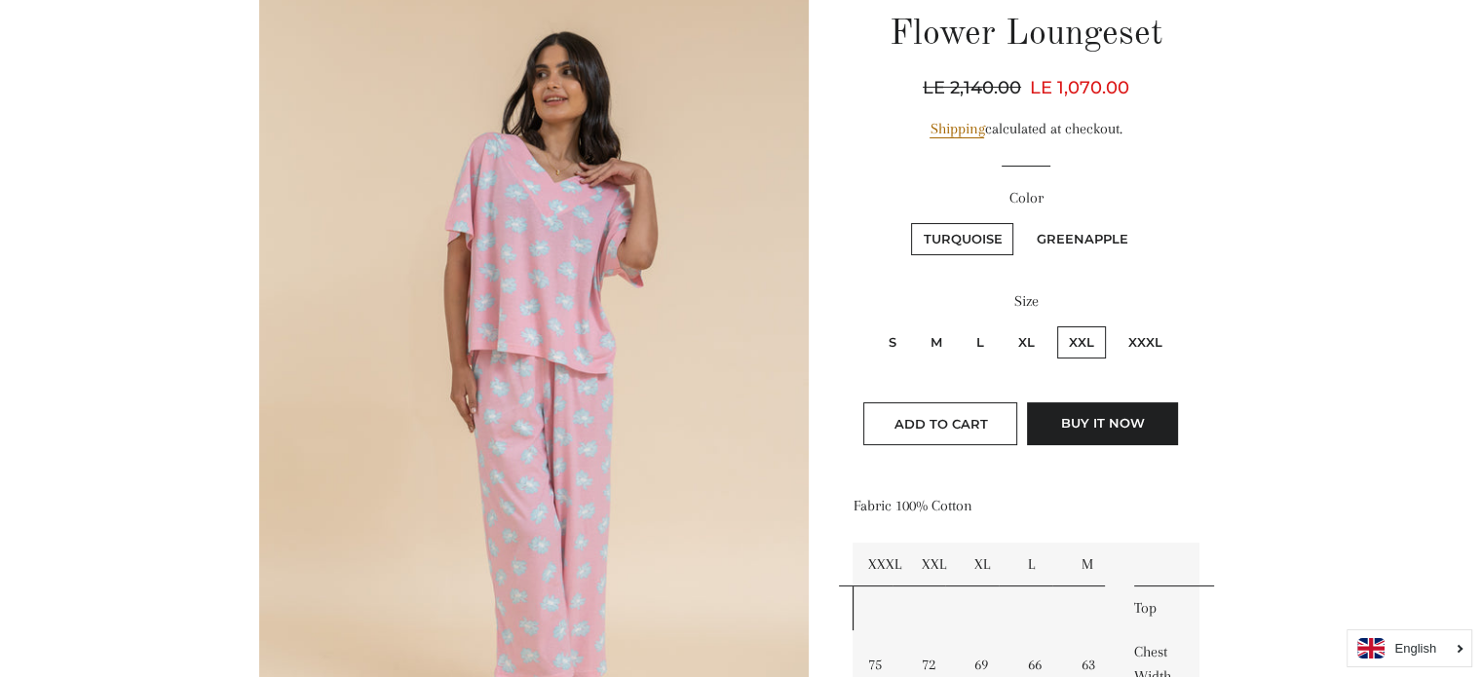
click at [1115, 325] on input "XXXL" at bounding box center [1114, 324] width 1 height 1
radio input "true"
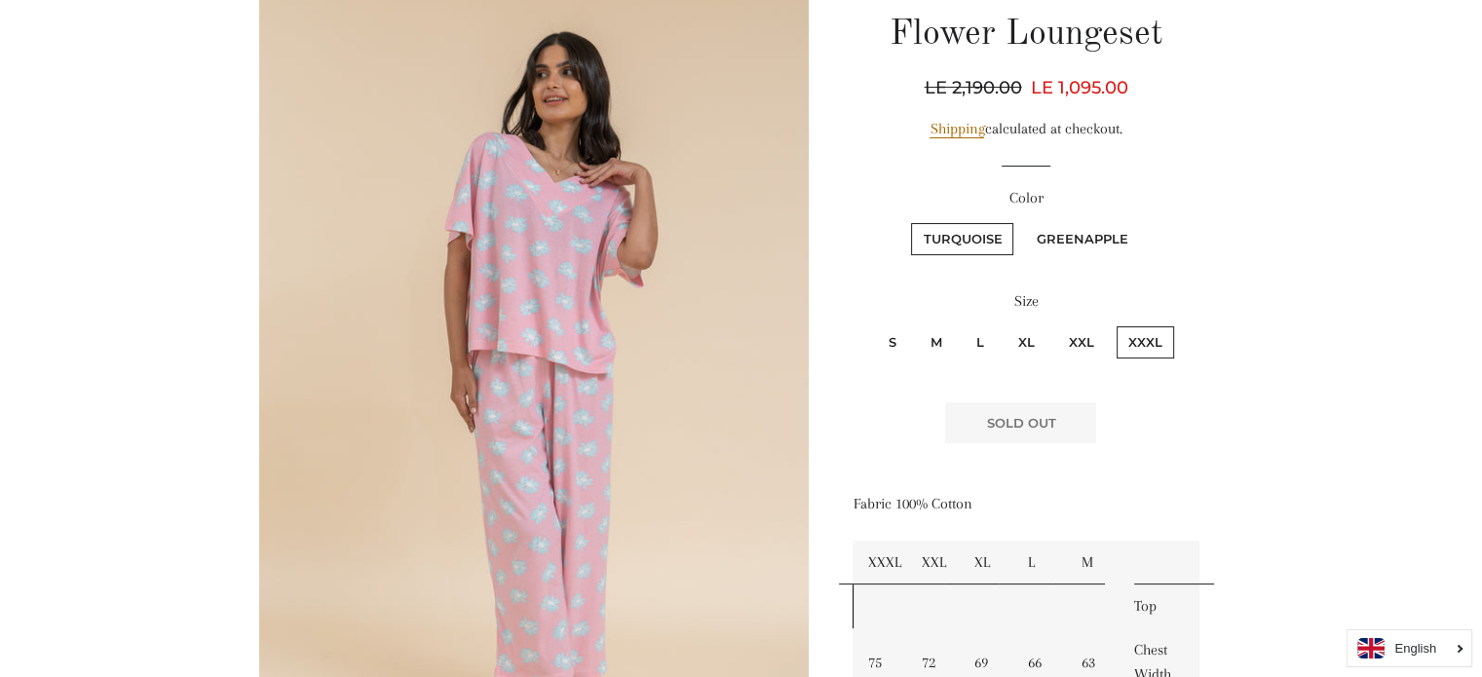
click at [1053, 233] on label "Greenapple" at bounding box center [1081, 239] width 115 height 32
click at [1022, 221] on input "Greenapple" at bounding box center [1021, 220] width 1 height 1
radio input "true"
click at [908, 240] on fieldset "Turquoise Greenapple" at bounding box center [1026, 248] width 342 height 57
click at [955, 233] on label "Turquoise" at bounding box center [962, 239] width 102 height 32
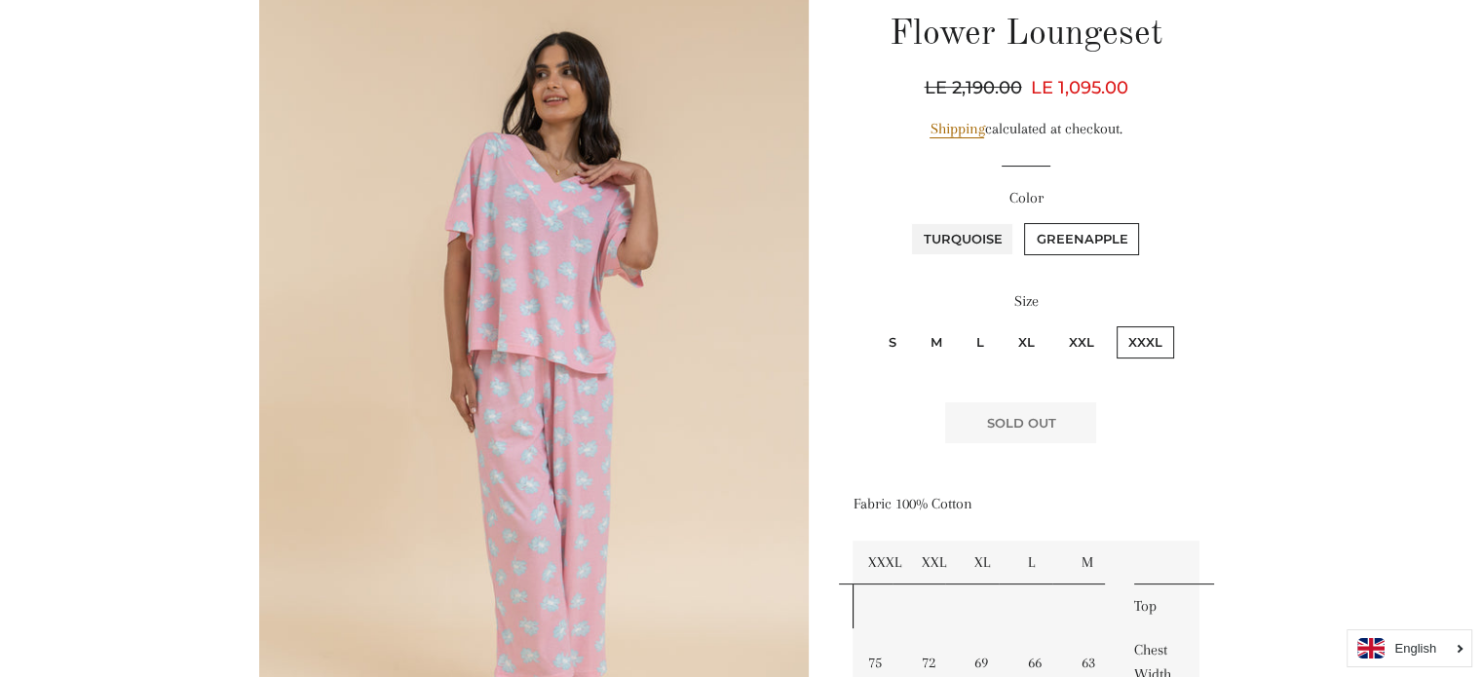
click at [909, 221] on input "Turquoise" at bounding box center [908, 220] width 1 height 1
radio input "true"
click at [1066, 234] on label "Greenapple" at bounding box center [1081, 239] width 115 height 32
click at [1022, 221] on input "Greenapple" at bounding box center [1021, 220] width 1 height 1
radio input "true"
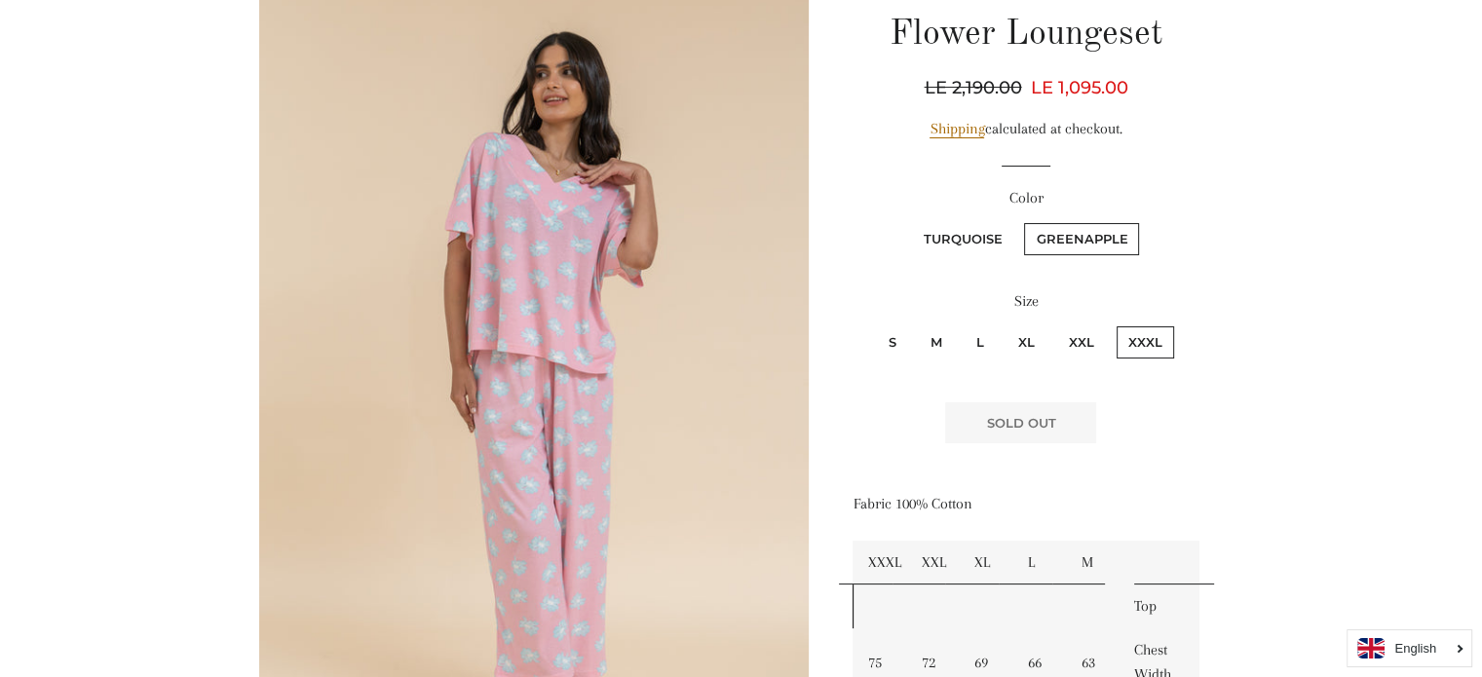
click at [1099, 326] on label "XXL" at bounding box center [1081, 342] width 49 height 32
click at [1056, 325] on input "XXL" at bounding box center [1055, 324] width 1 height 1
radio input "true"
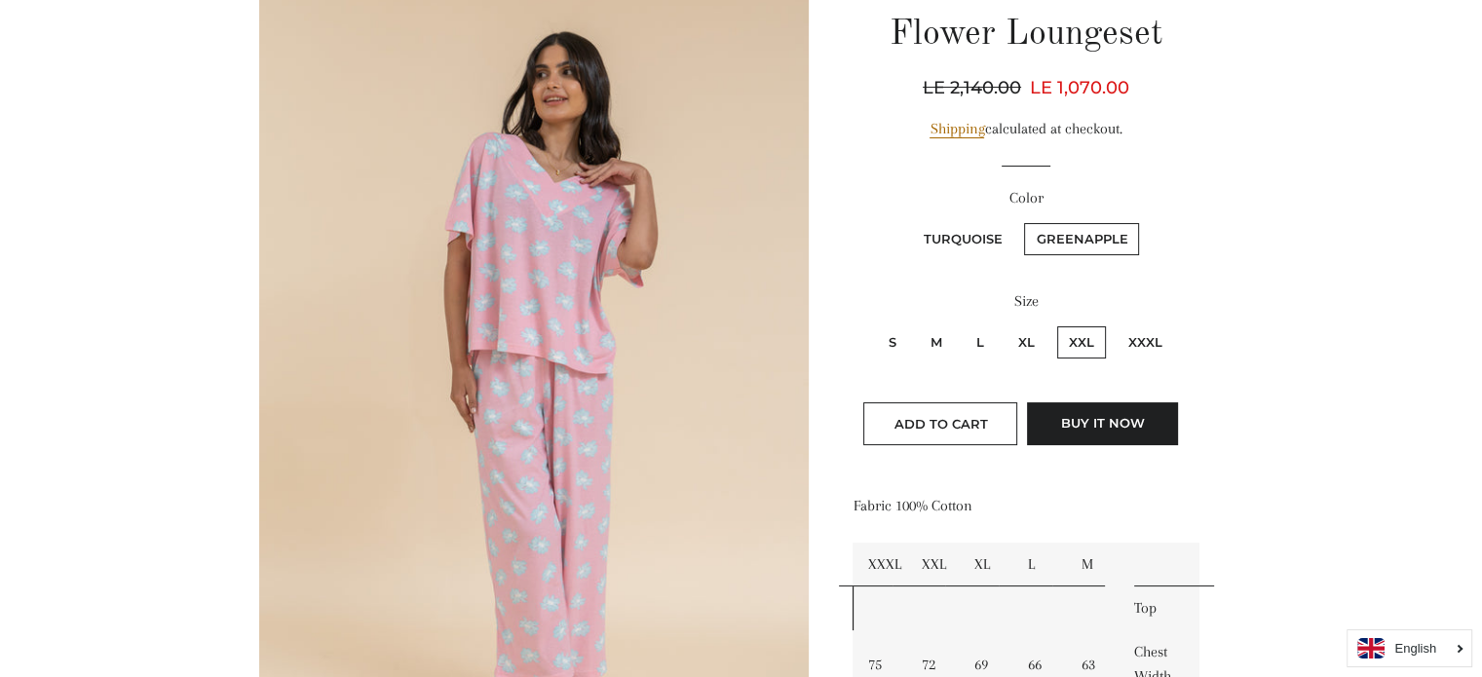
click at [1125, 335] on label "XXXL" at bounding box center [1146, 342] width 58 height 32
click at [1115, 325] on input "XXXL" at bounding box center [1114, 324] width 1 height 1
radio input "true"
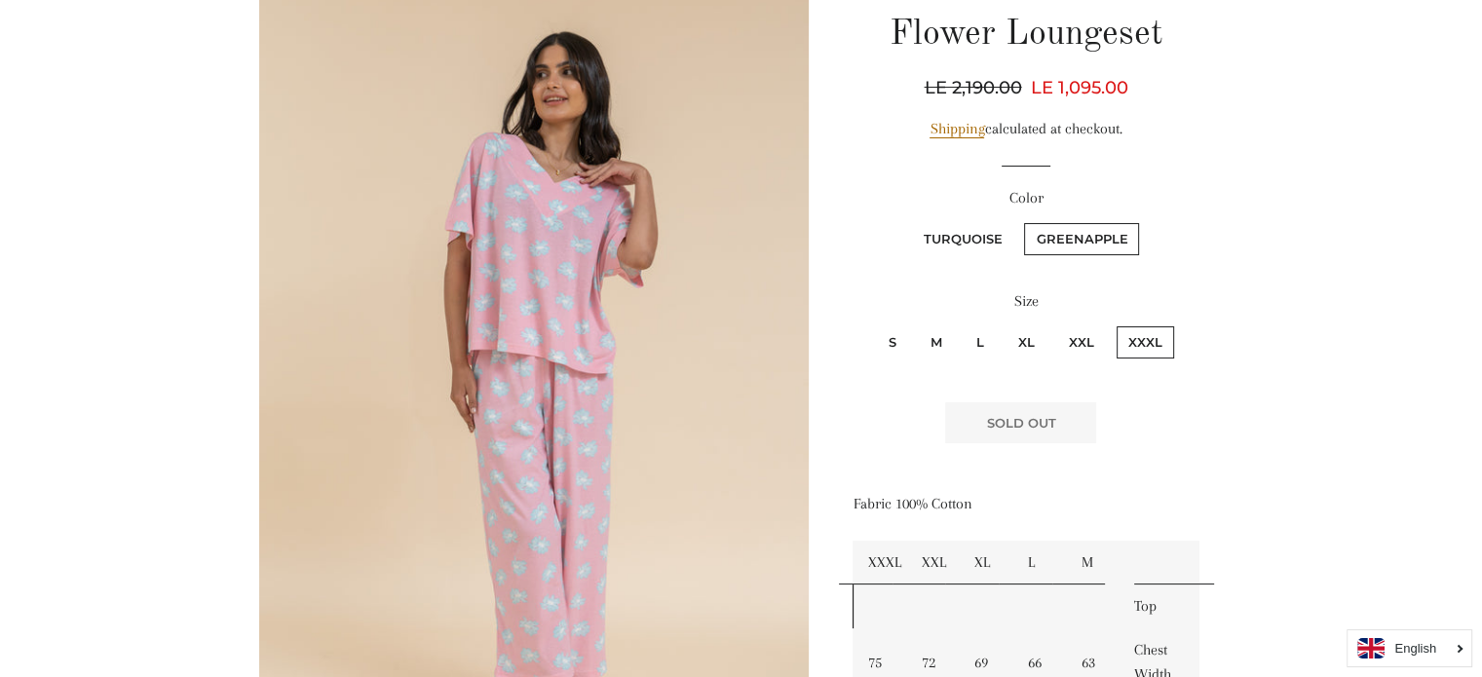
click at [1088, 342] on label "XXL" at bounding box center [1081, 342] width 49 height 32
click at [1056, 325] on input "XXL" at bounding box center [1055, 324] width 1 height 1
radio input "true"
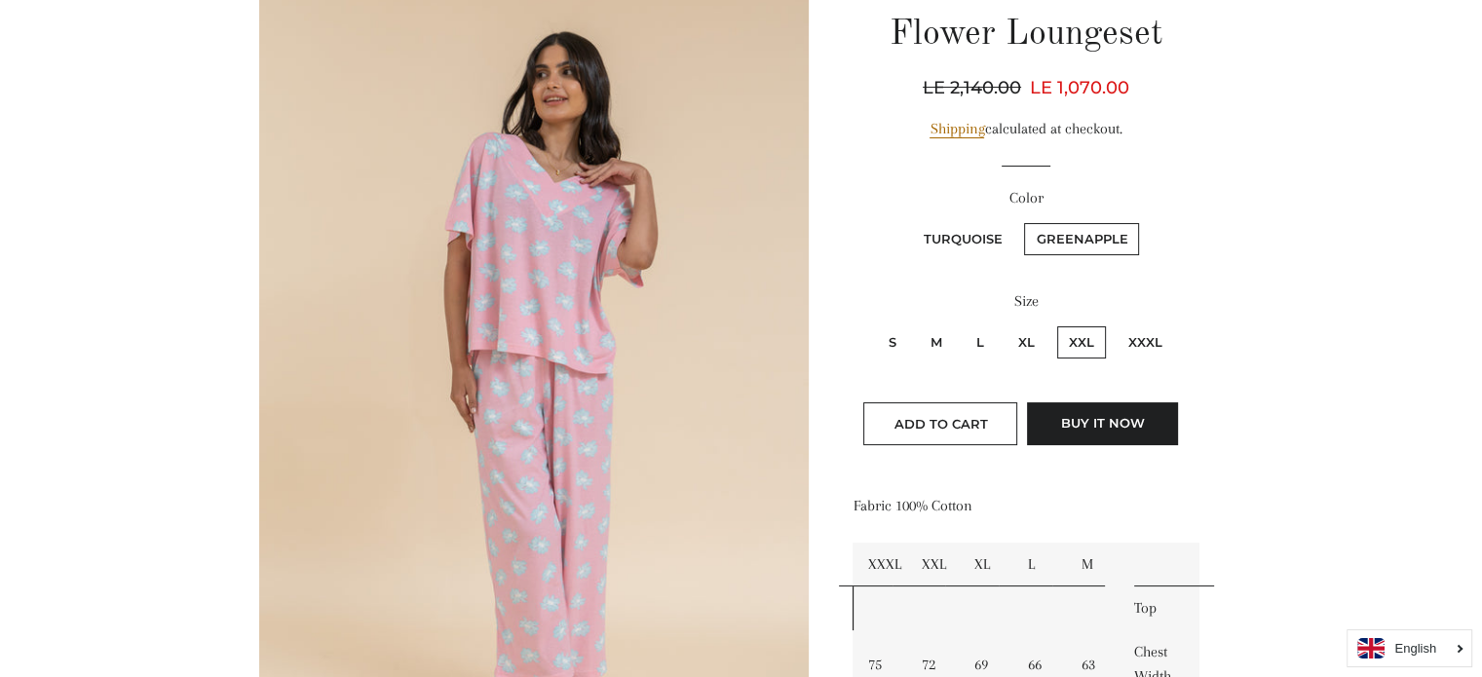
click at [1152, 334] on label "XXXL" at bounding box center [1146, 342] width 58 height 32
click at [1115, 325] on input "XXXL" at bounding box center [1114, 324] width 1 height 1
radio input "true"
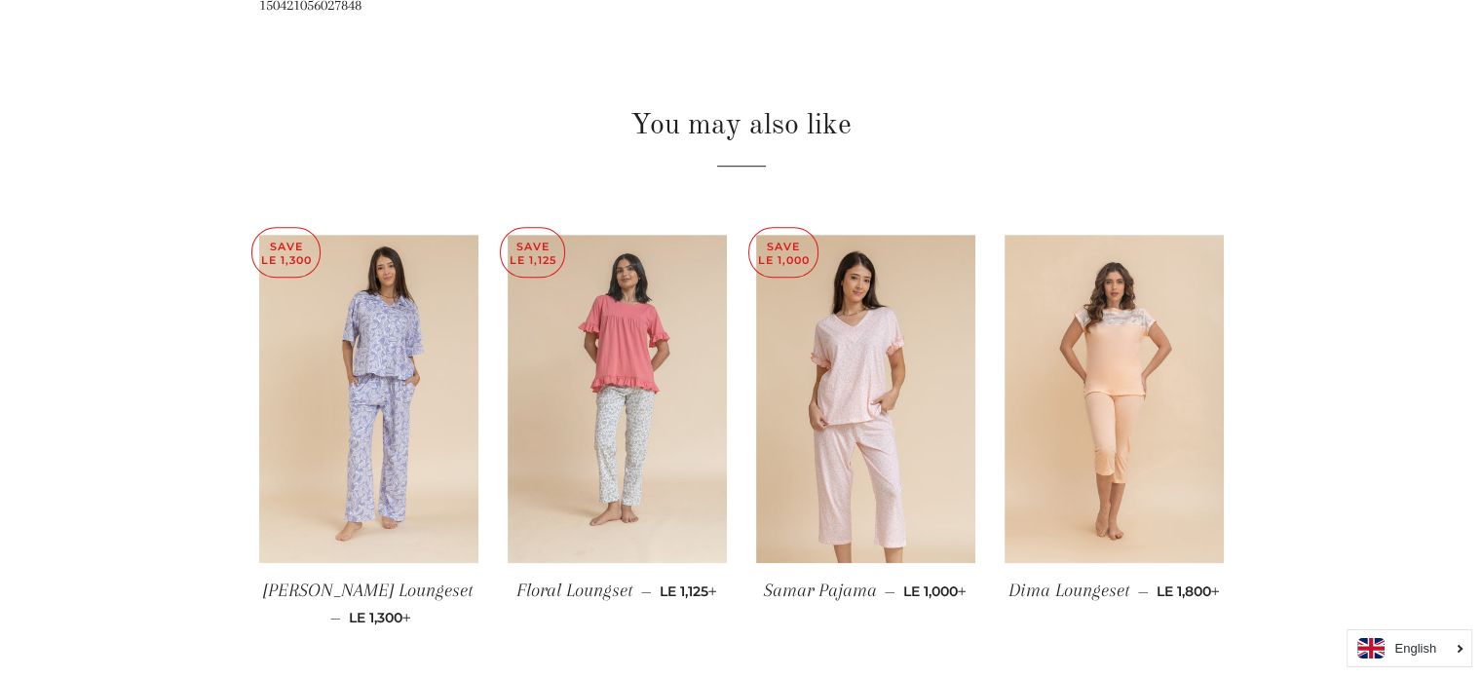
scroll to position [1209, 0]
click at [667, 399] on img at bounding box center [617, 398] width 219 height 329
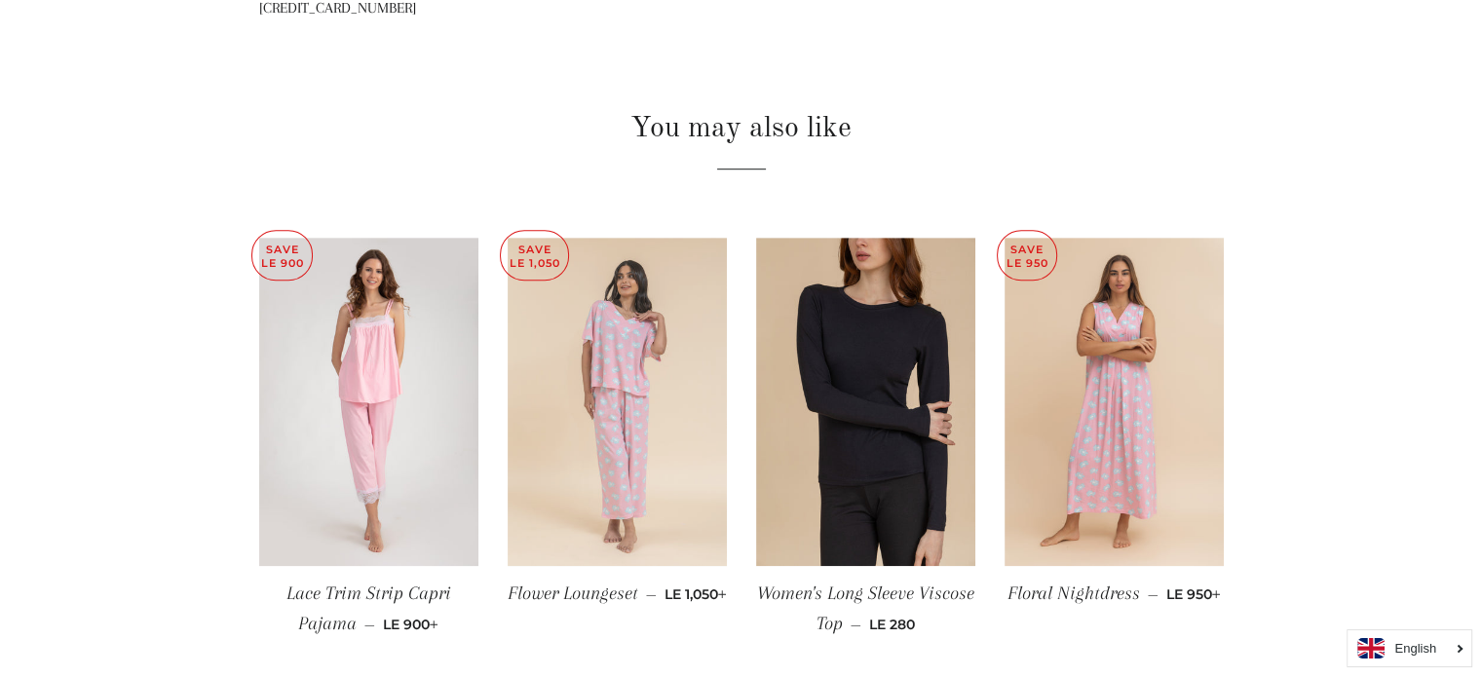
click at [662, 396] on img at bounding box center [617, 402] width 219 height 329
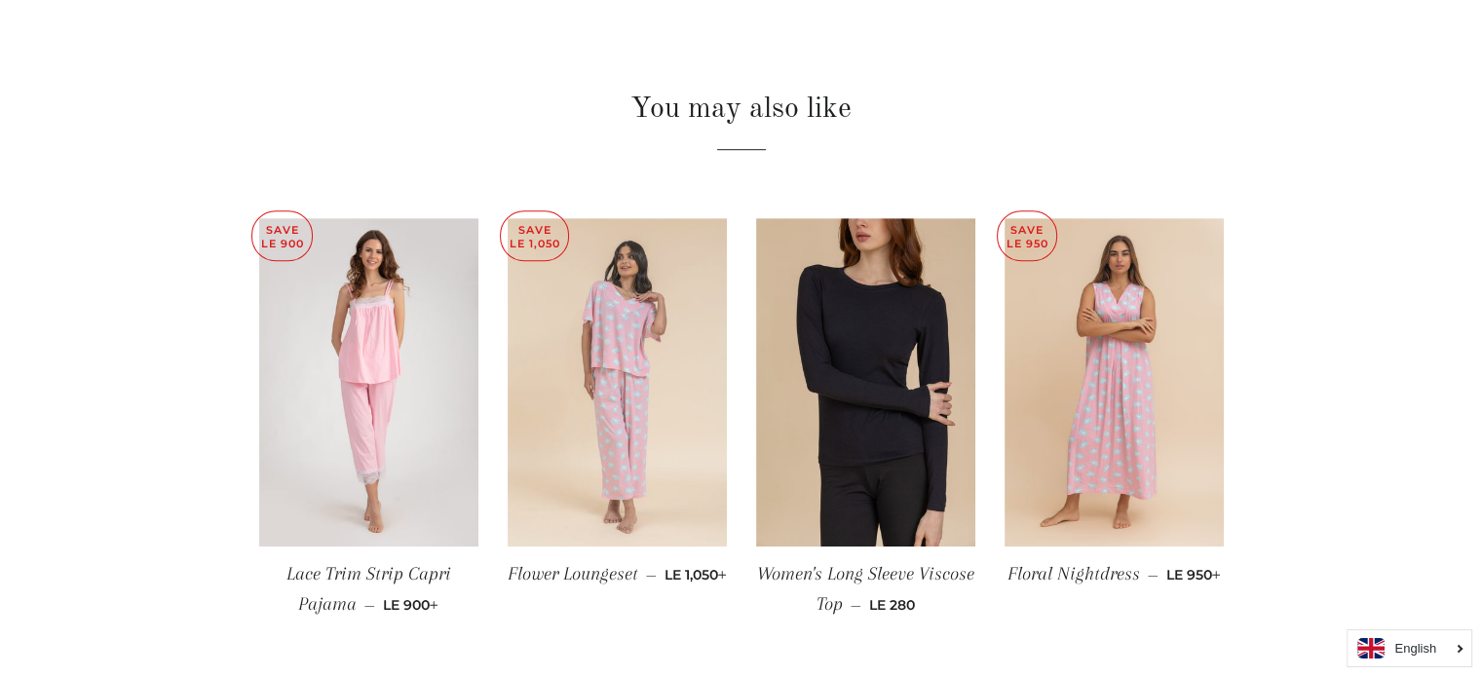
scroll to position [1232, 0]
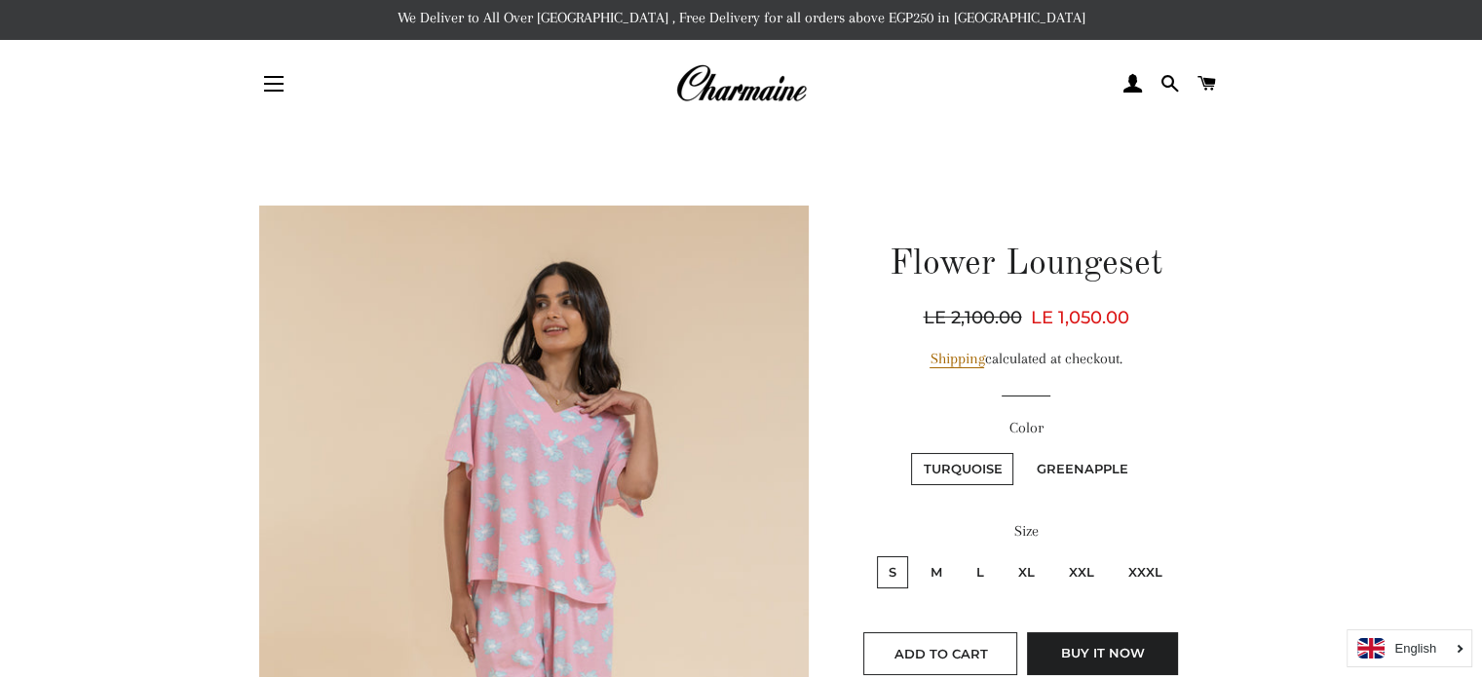
scroll to position [4, 0]
click at [1014, 557] on label "XL" at bounding box center [1027, 573] width 40 height 32
click at [1005, 555] on input "XL" at bounding box center [1004, 554] width 1 height 1
radio input "true"
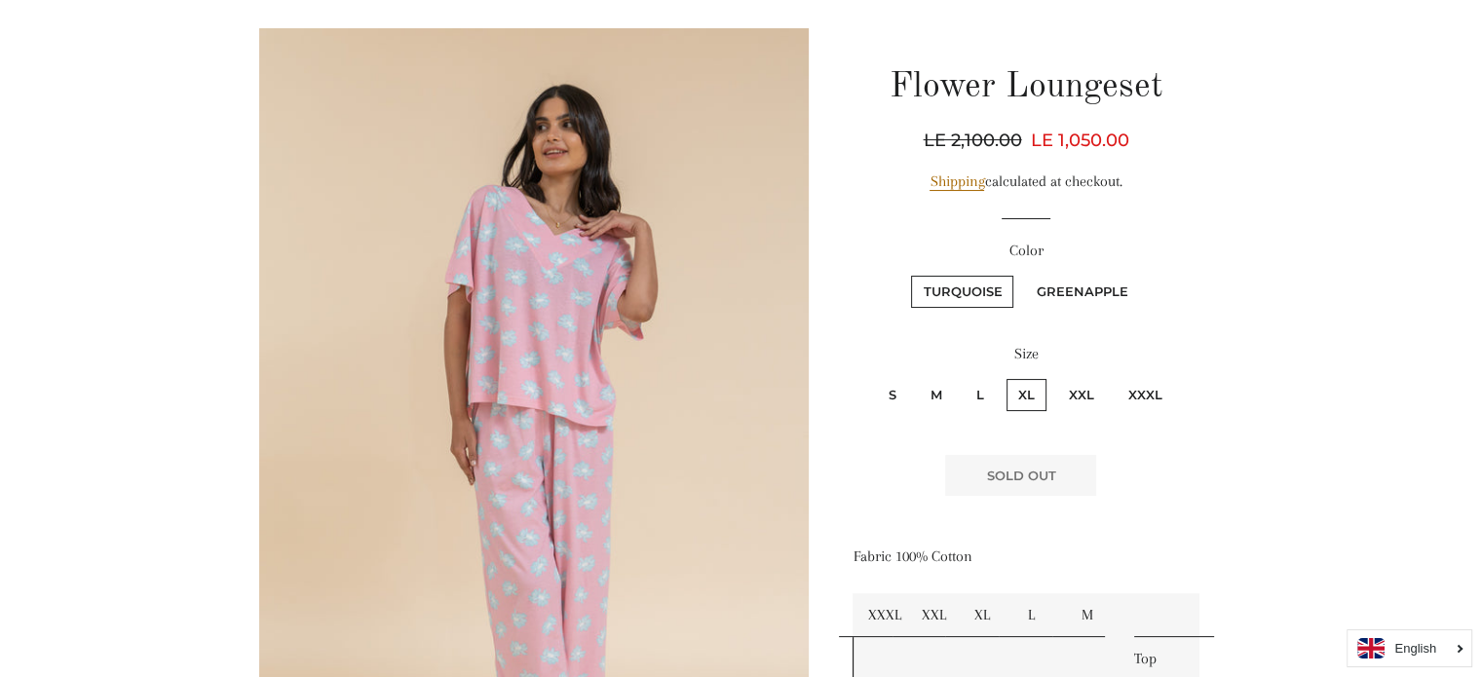
click at [985, 392] on label "L" at bounding box center [980, 395] width 31 height 32
click at [963, 377] on input "L" at bounding box center [962, 376] width 1 height 1
radio input "true"
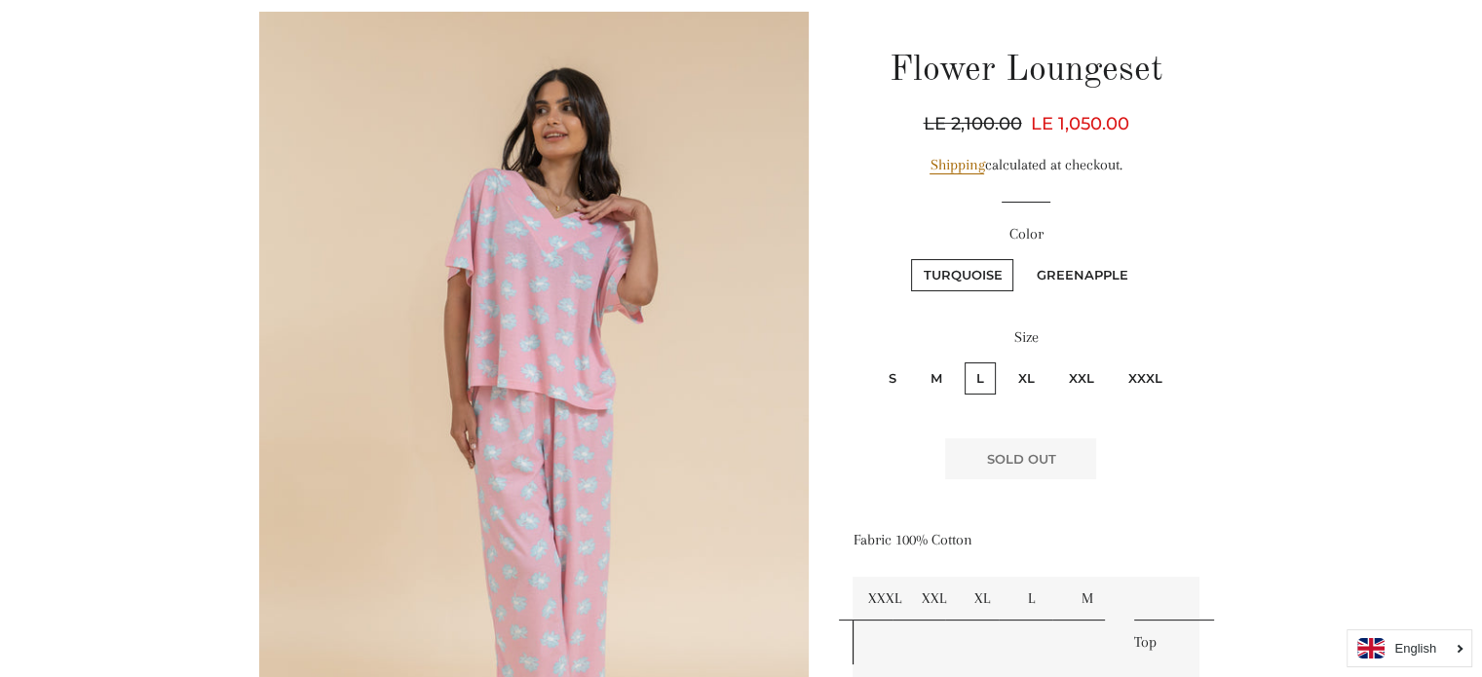
click at [981, 375] on label "L" at bounding box center [980, 379] width 31 height 32
click at [963, 361] on input "L" at bounding box center [962, 360] width 1 height 1
click at [1030, 369] on label "XL" at bounding box center [1027, 378] width 40 height 32
click at [1005, 360] on input "XL" at bounding box center [1004, 359] width 1 height 1
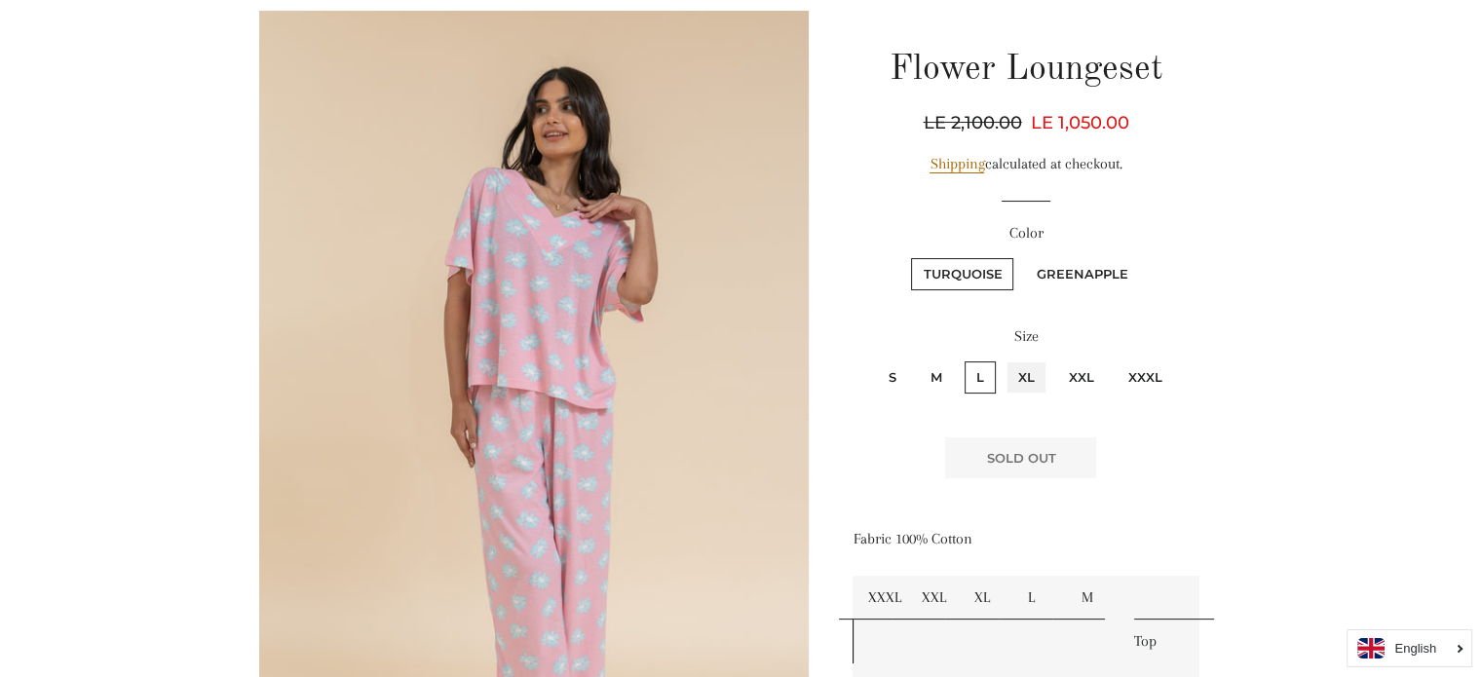
radio input "true"
click at [1085, 273] on label "Greenapple" at bounding box center [1081, 274] width 115 height 32
click at [1022, 256] on input "Greenapple" at bounding box center [1021, 255] width 1 height 1
radio input "true"
click at [982, 251] on div "Color Turquoise Greenapple" at bounding box center [1026, 266] width 346 height 91
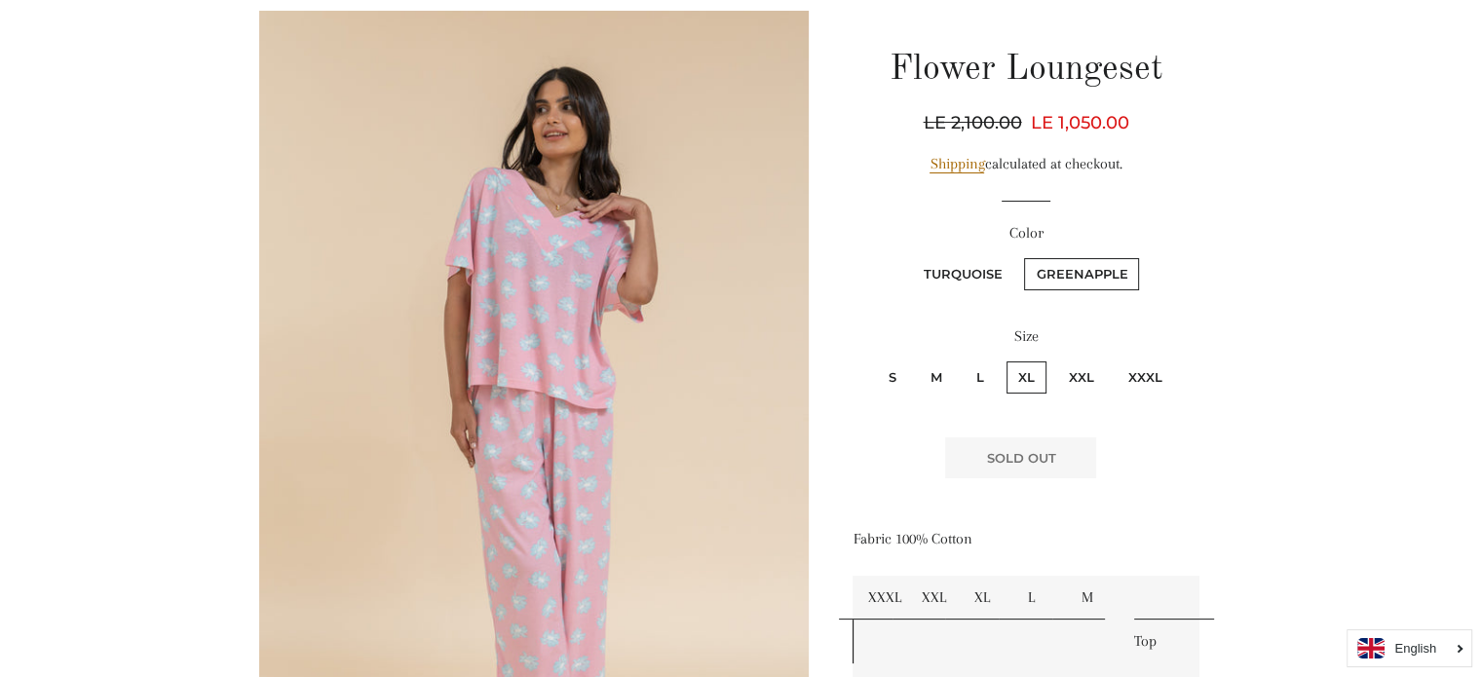
click at [979, 374] on label "L" at bounding box center [980, 378] width 31 height 32
click at [963, 360] on input "L" at bounding box center [962, 359] width 1 height 1
radio input "true"
click at [976, 279] on label "Turquoise" at bounding box center [962, 274] width 102 height 32
click at [909, 256] on input "Turquoise" at bounding box center [908, 255] width 1 height 1
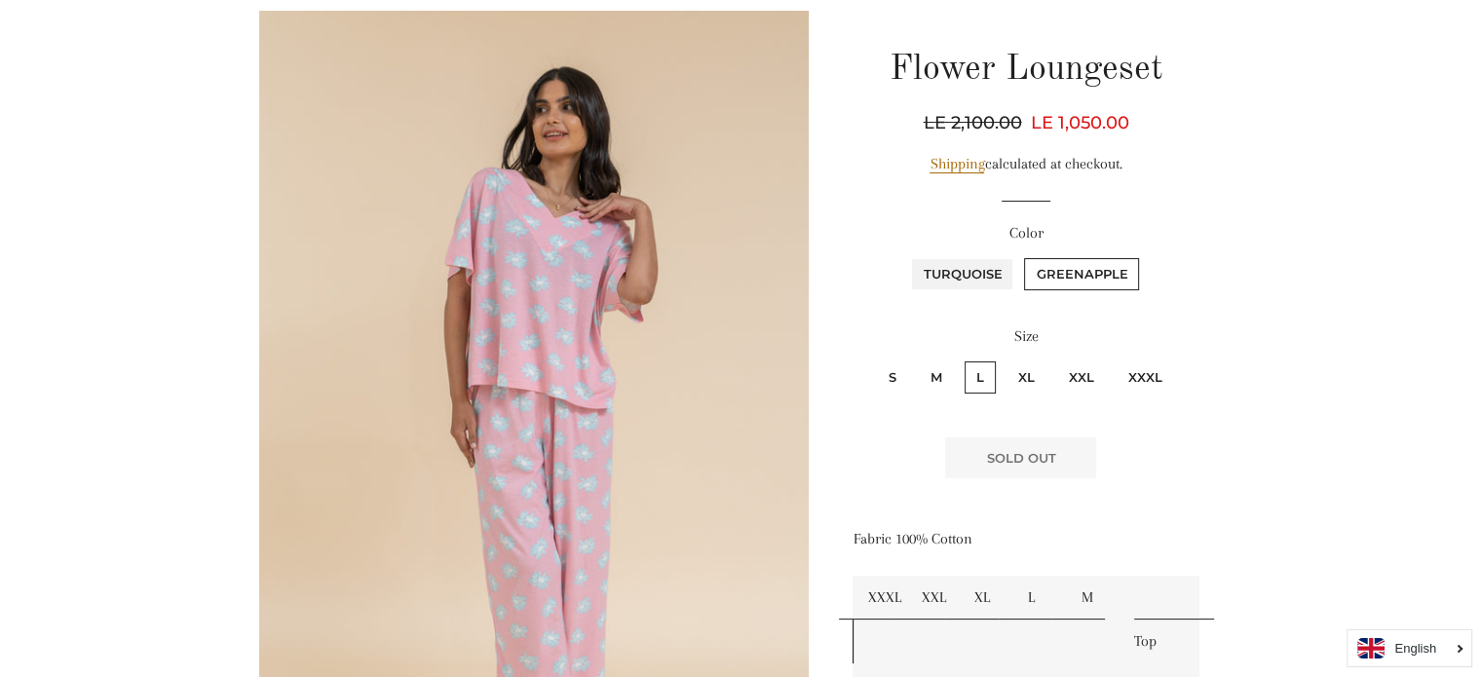
radio input "true"
click at [1011, 381] on label "XL" at bounding box center [1027, 378] width 40 height 32
click at [1005, 360] on input "XL" at bounding box center [1004, 359] width 1 height 1
radio input "true"
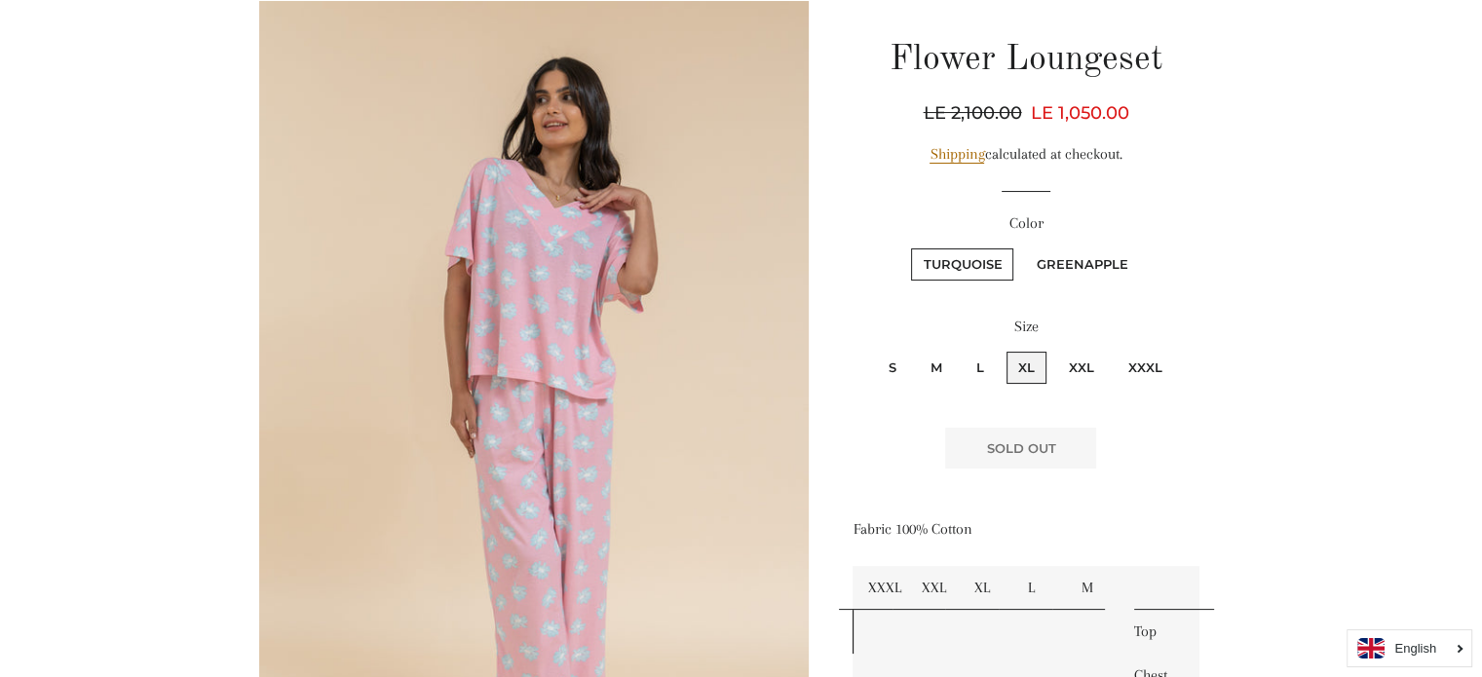
scroll to position [208, 0]
